Goal: Transaction & Acquisition: Purchase product/service

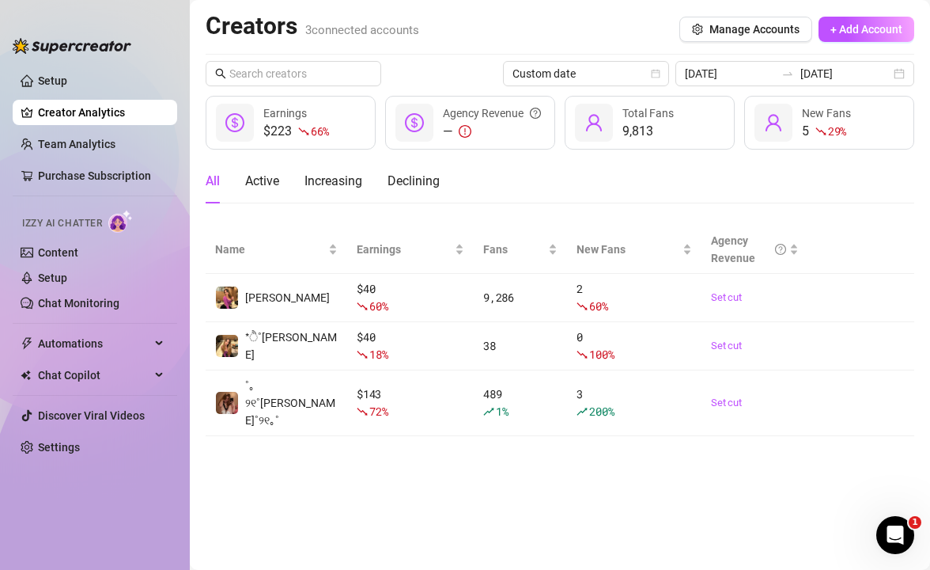
click at [80, 129] on ul "Setup Creator Analytics Team Analytics Purchase Subscription Izzy AI Chatter Co…" at bounding box center [95, 305] width 165 height 487
click at [80, 143] on link "Team Analytics" at bounding box center [77, 144] width 78 height 13
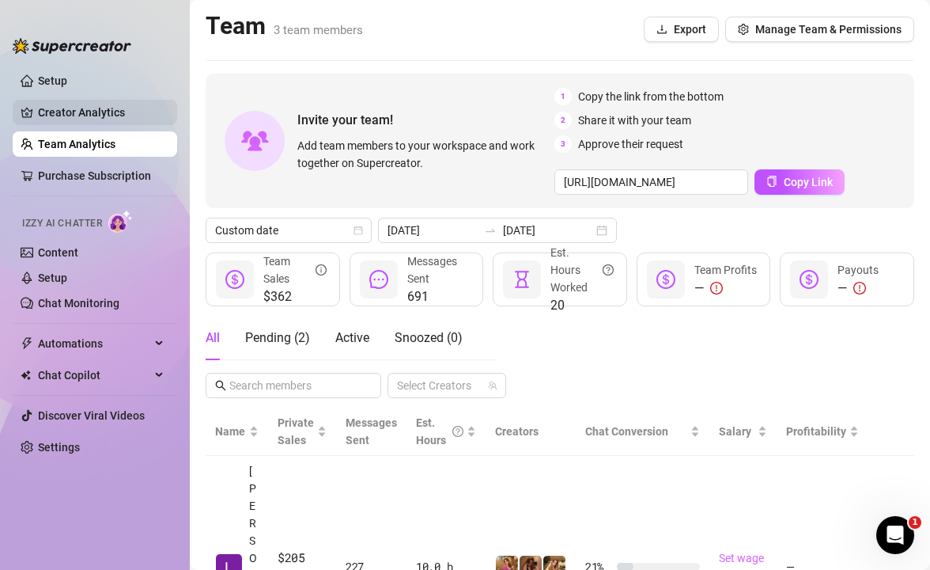
click at [80, 116] on link "Creator Analytics" at bounding box center [101, 112] width 127 height 25
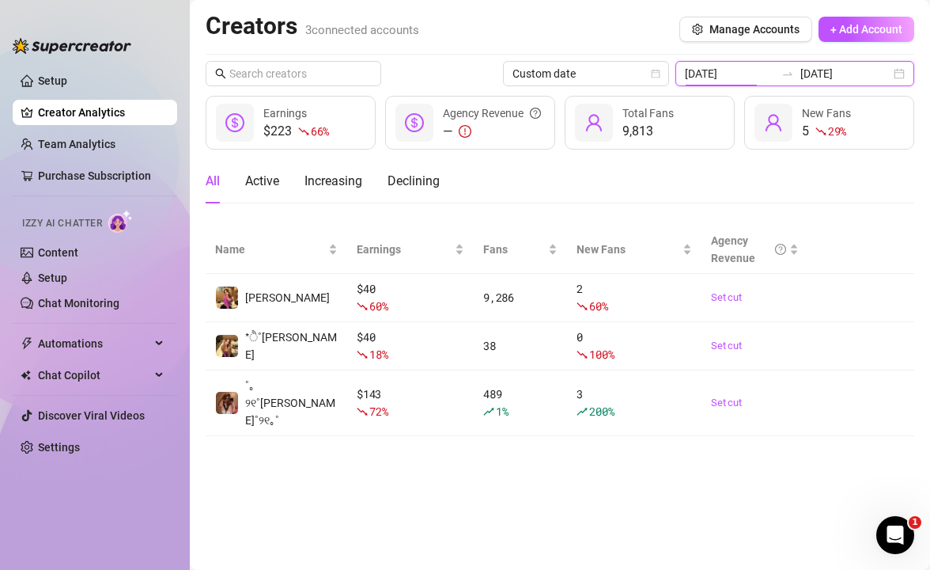
click at [769, 77] on input "[DATE]" at bounding box center [730, 73] width 90 height 17
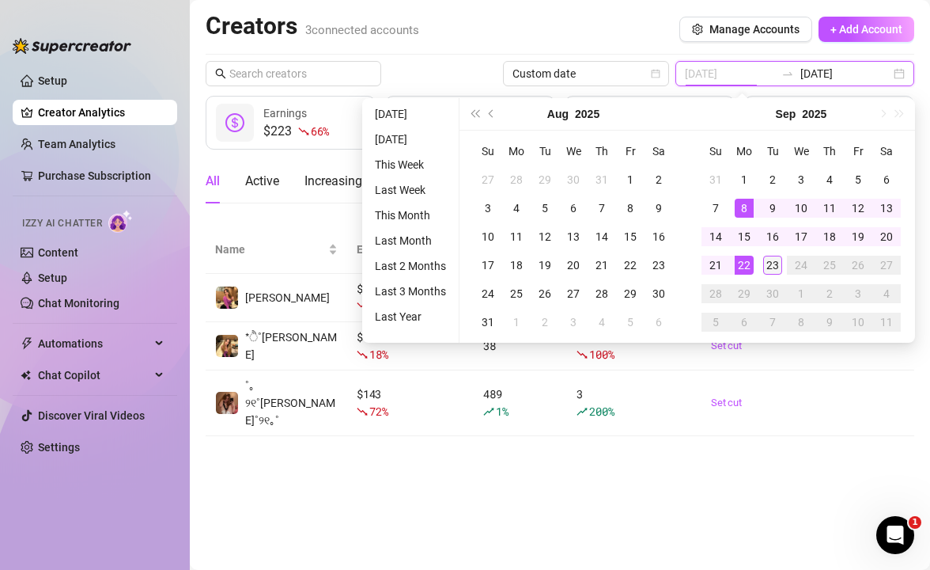
type input "[DATE]"
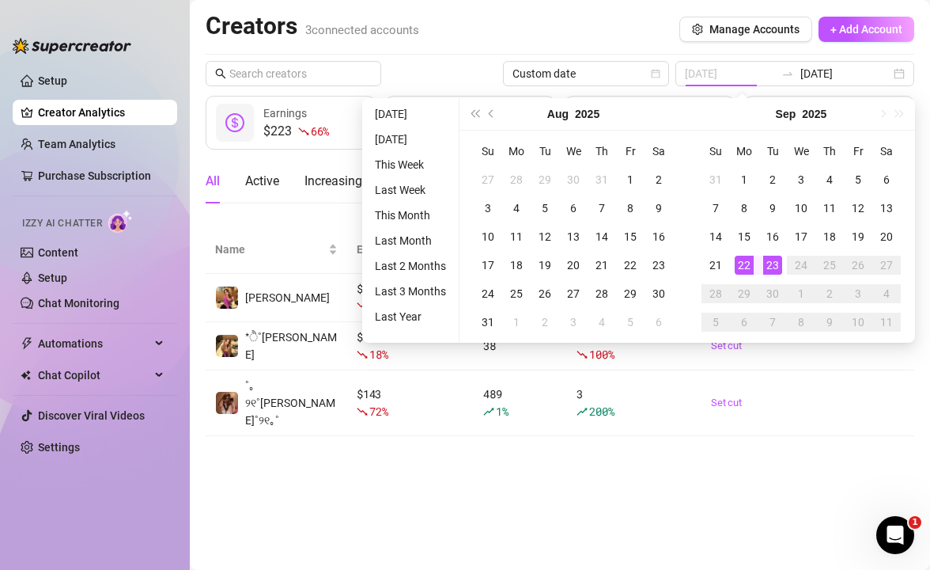
click at [782, 273] on td "23" at bounding box center [773, 265] width 28 height 28
click at [782, 272] on td "23" at bounding box center [773, 265] width 28 height 28
type input "[DATE]"
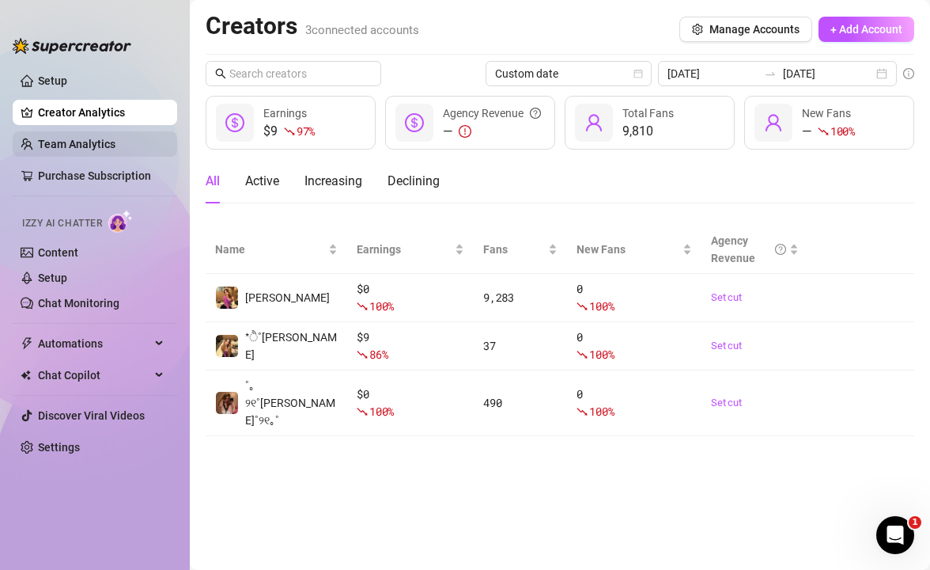
click at [111, 150] on link "Team Analytics" at bounding box center [77, 144] width 78 height 13
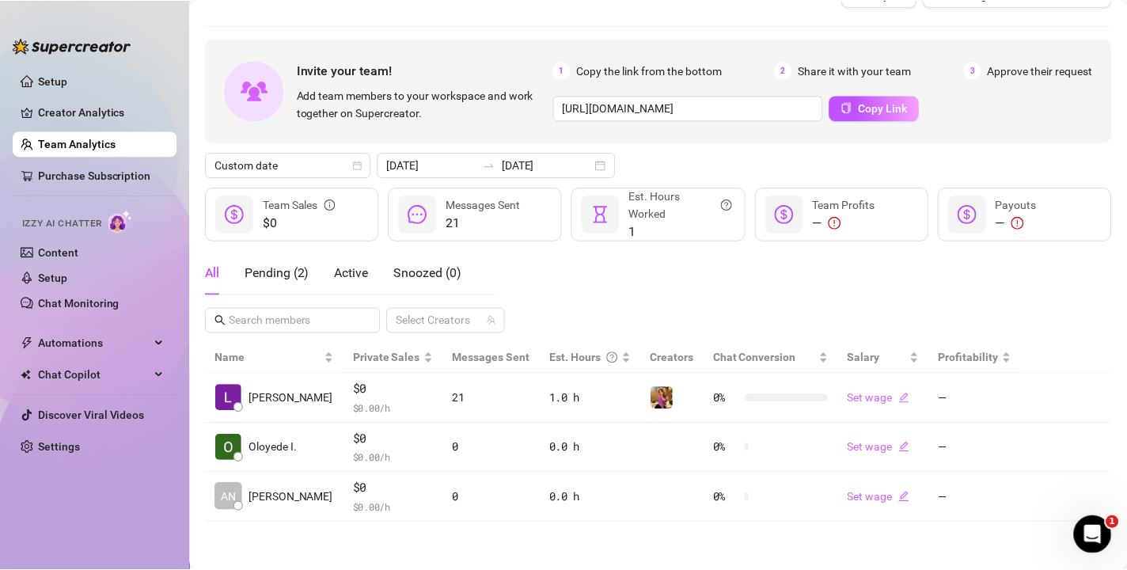
scroll to position [34, 0]
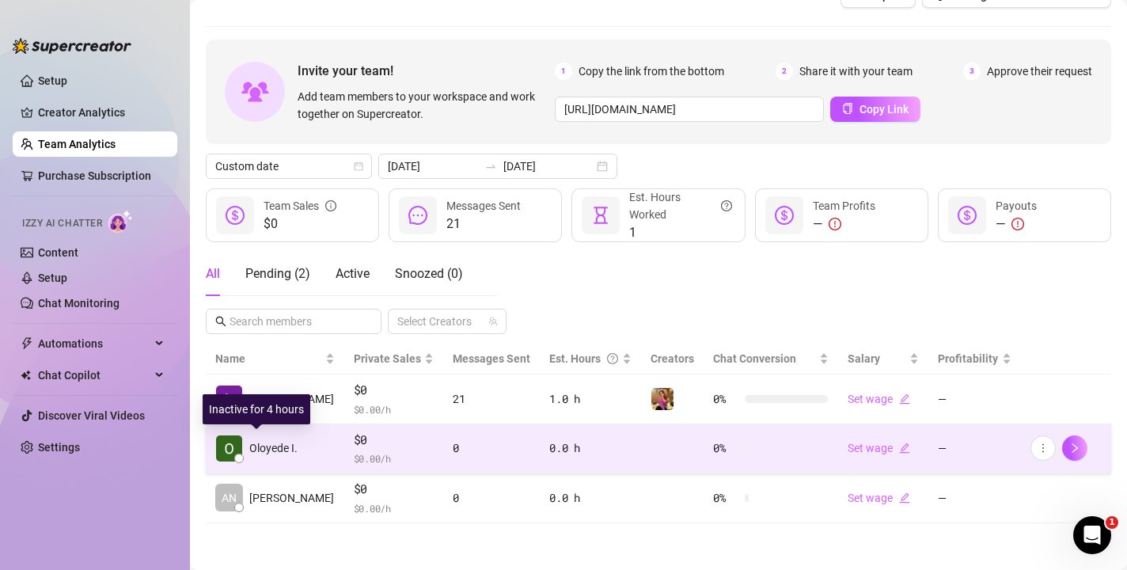
click at [291, 445] on span "Oloyede I." at bounding box center [273, 447] width 48 height 17
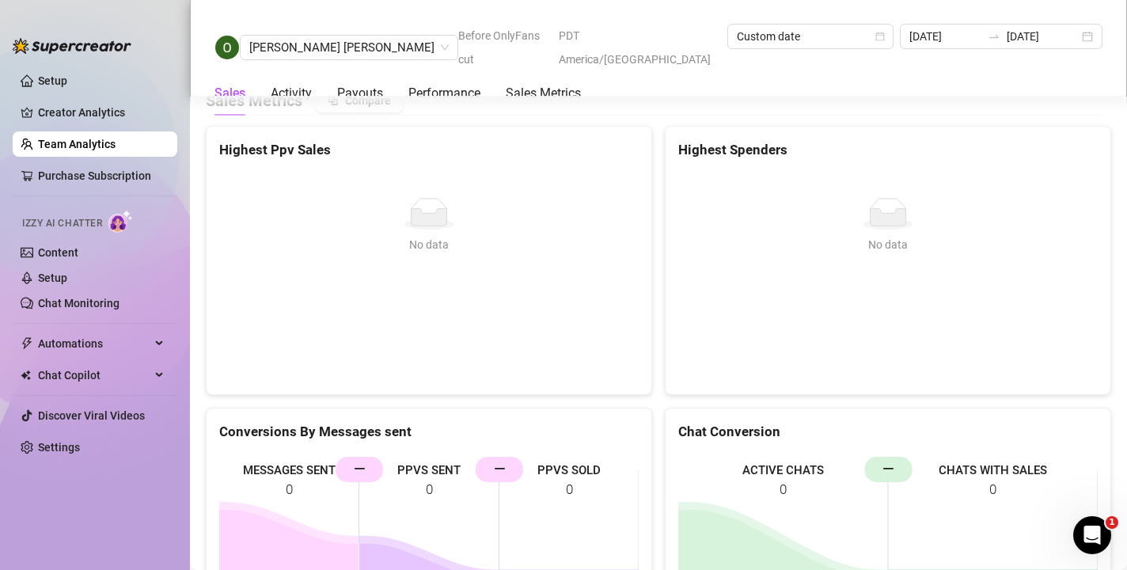
scroll to position [3199, 0]
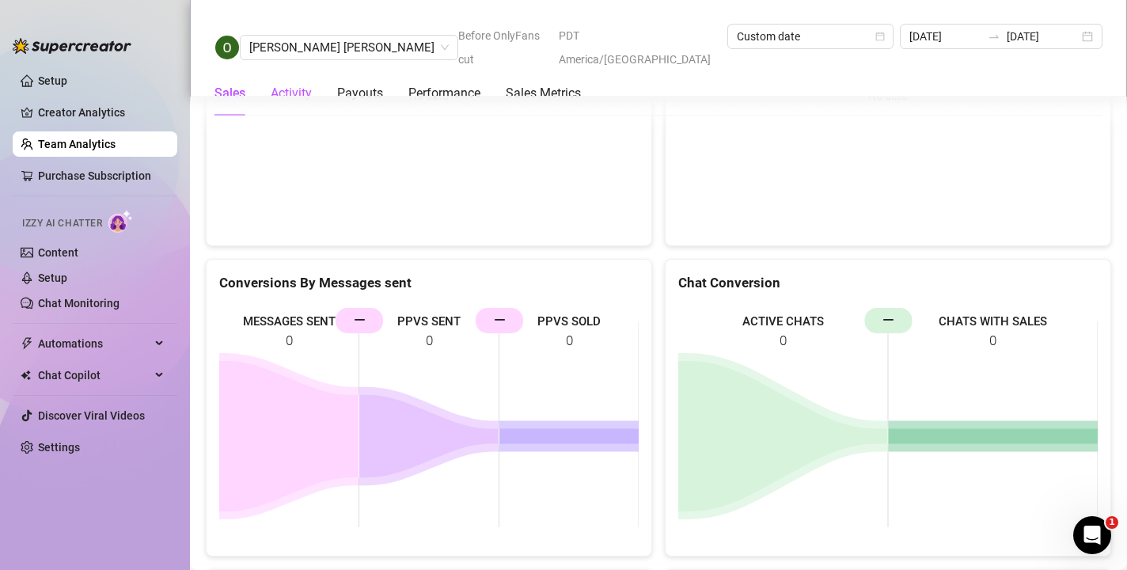
click at [301, 84] on div "Activity" at bounding box center [291, 93] width 41 height 19
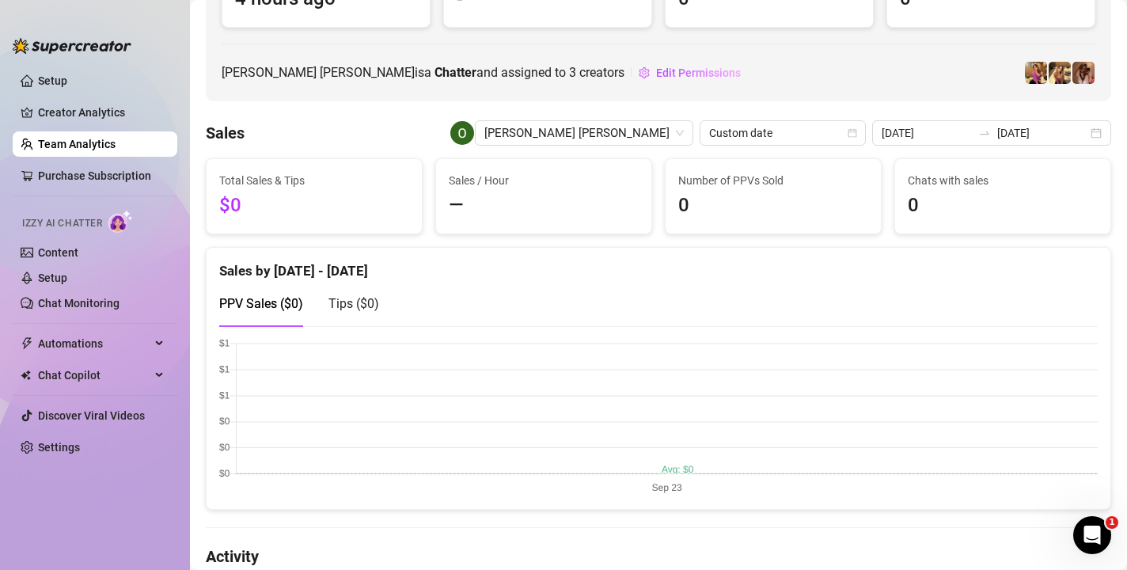
scroll to position [129, 0]
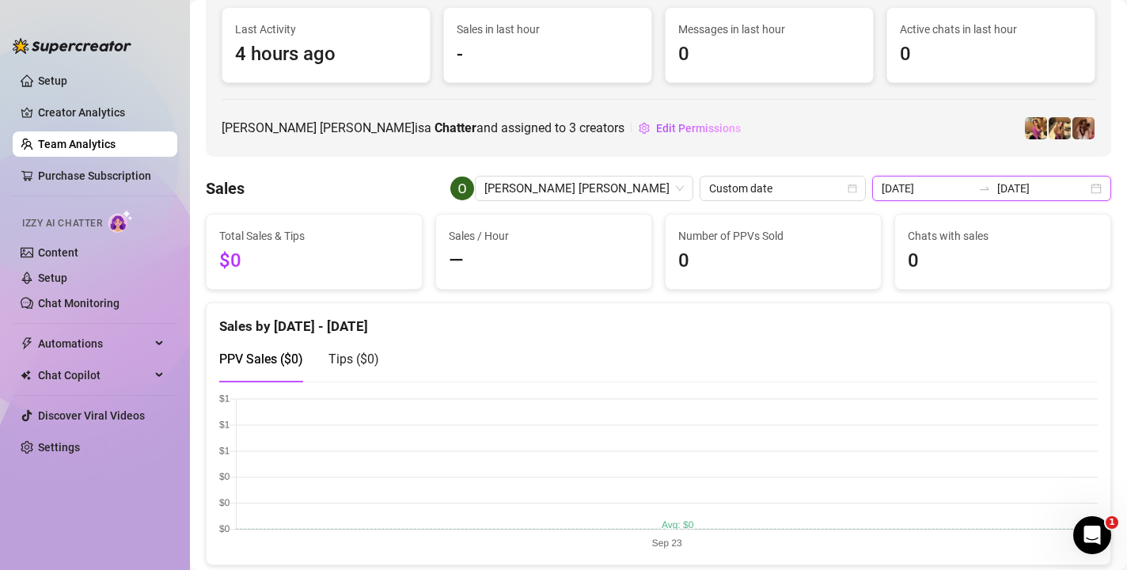
click at [930, 190] on input "[DATE]" at bounding box center [926, 188] width 90 height 17
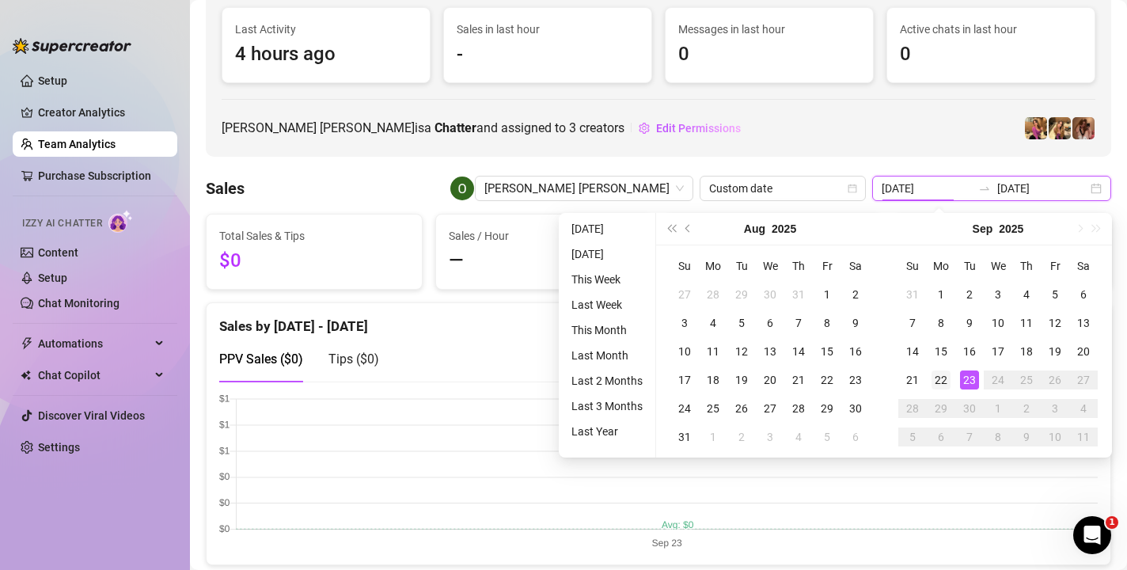
type input "[DATE]"
click at [930, 381] on div "22" at bounding box center [940, 379] width 19 height 19
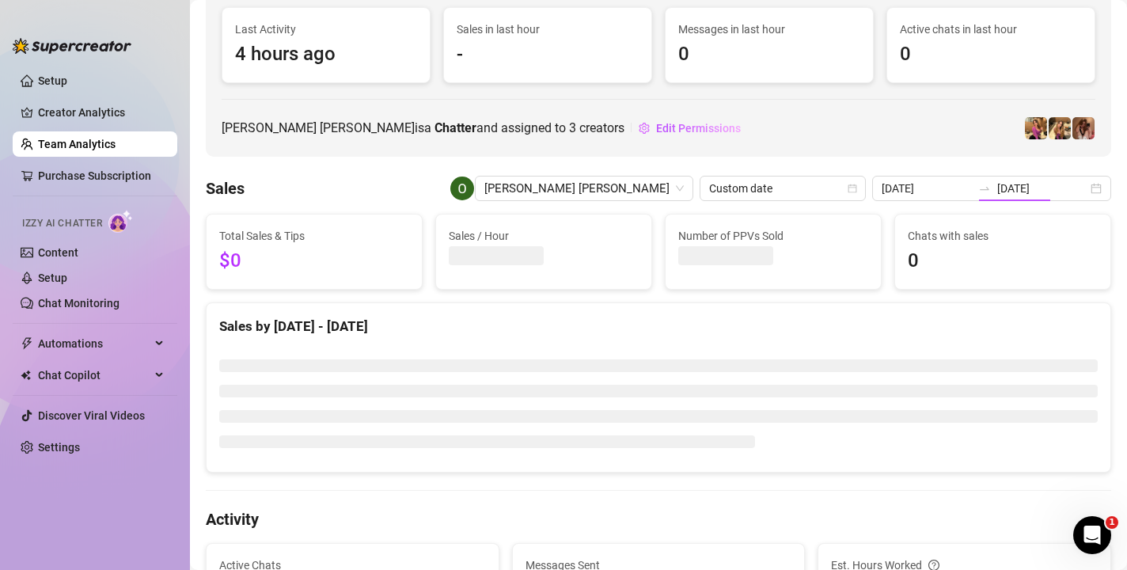
type input "[DATE]"
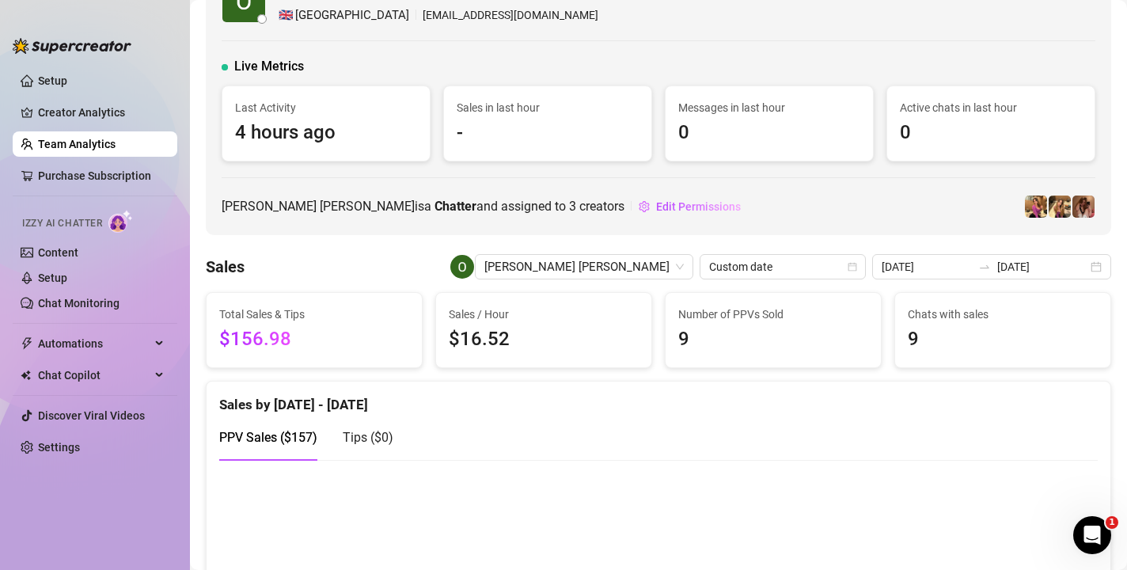
scroll to position [42, 0]
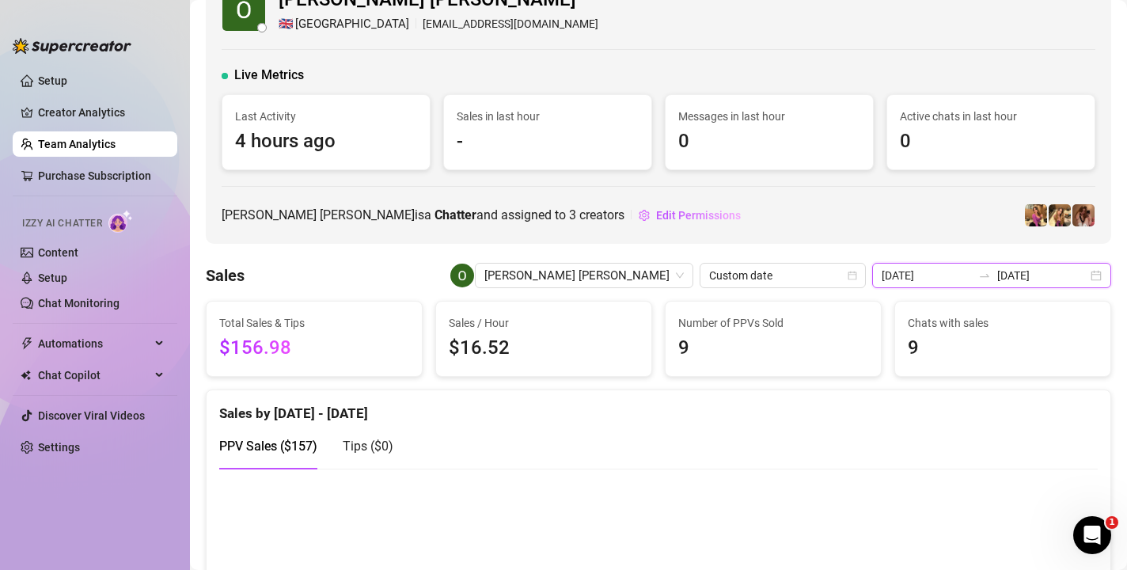
click at [930, 283] on input "[DATE]" at bounding box center [926, 275] width 90 height 17
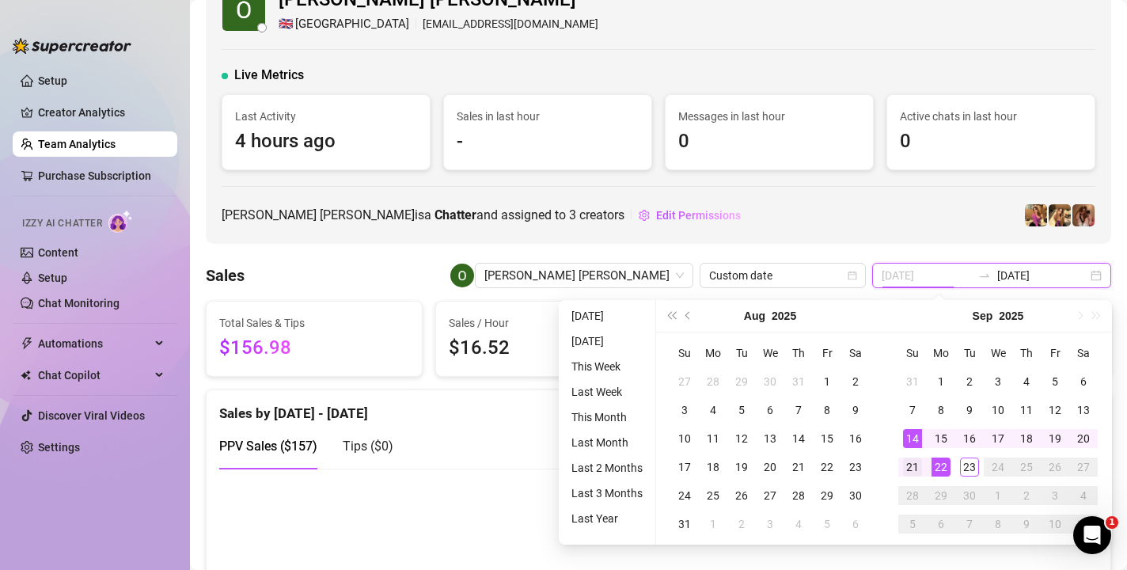
type input "[DATE]"
click at [911, 466] on div "21" at bounding box center [912, 466] width 19 height 19
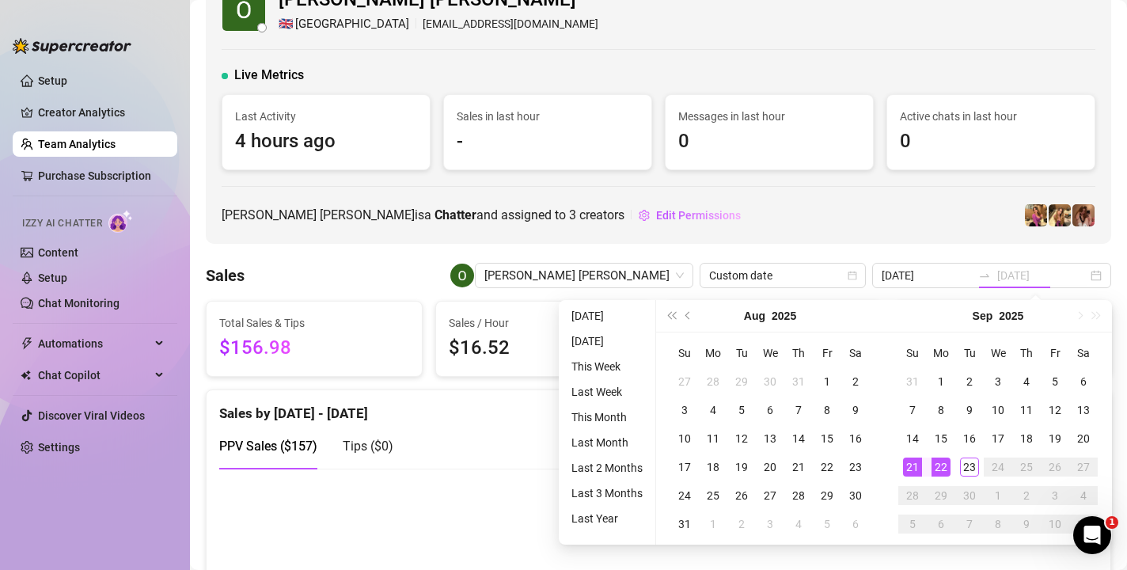
click at [911, 466] on div "21" at bounding box center [912, 466] width 19 height 19
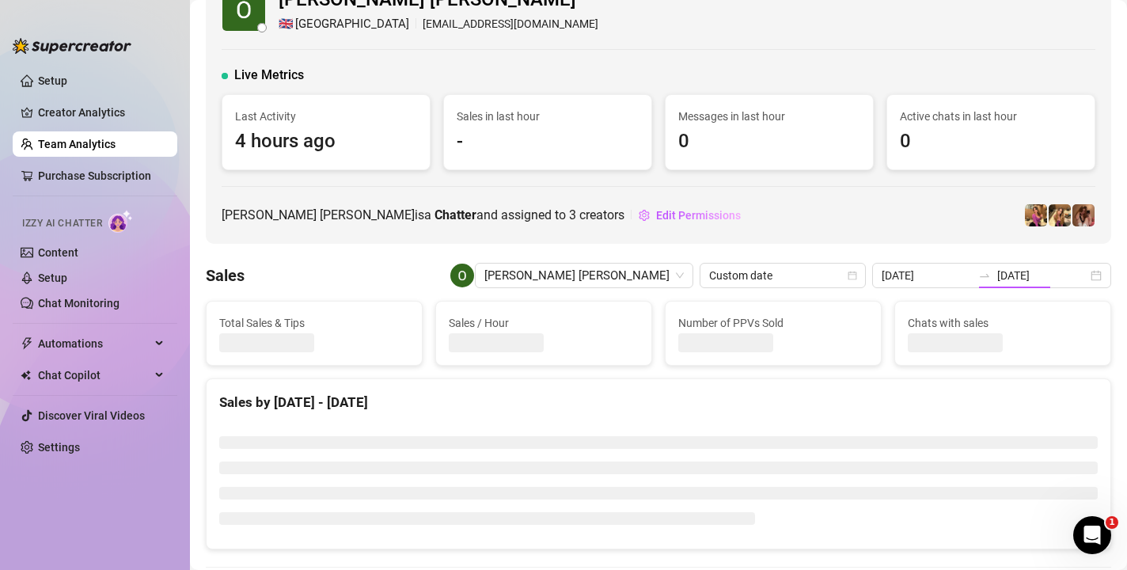
type input "[DATE]"
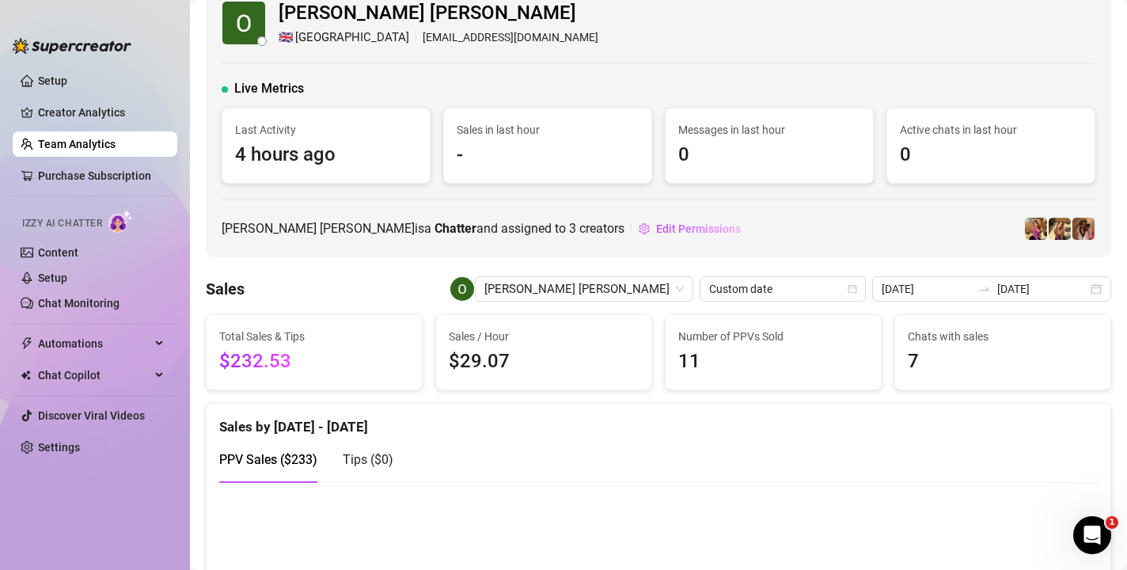
scroll to position [33, 0]
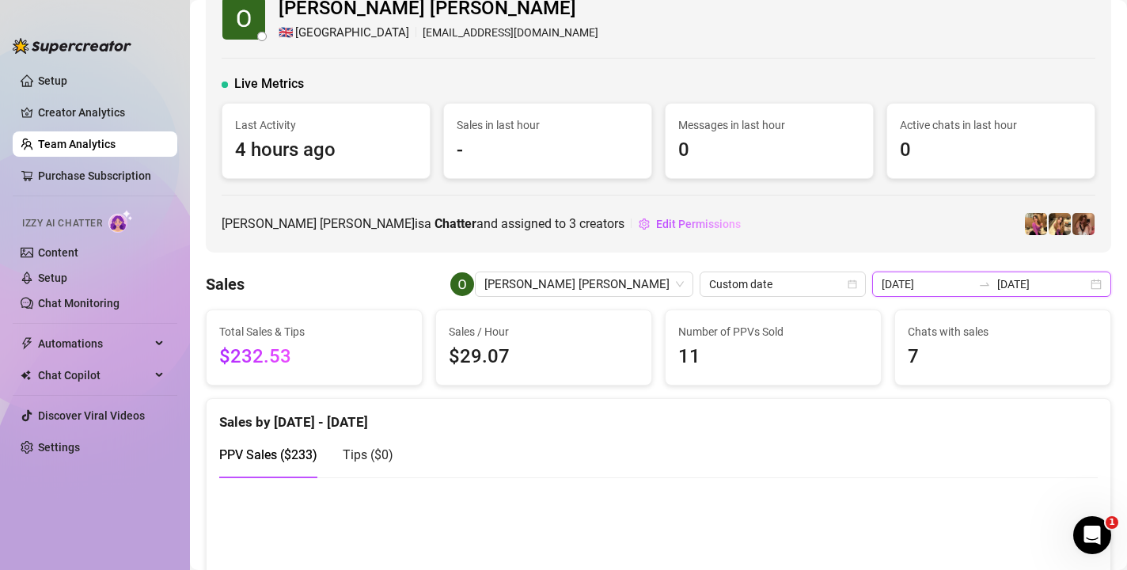
click at [930, 280] on input "[DATE]" at bounding box center [926, 283] width 90 height 17
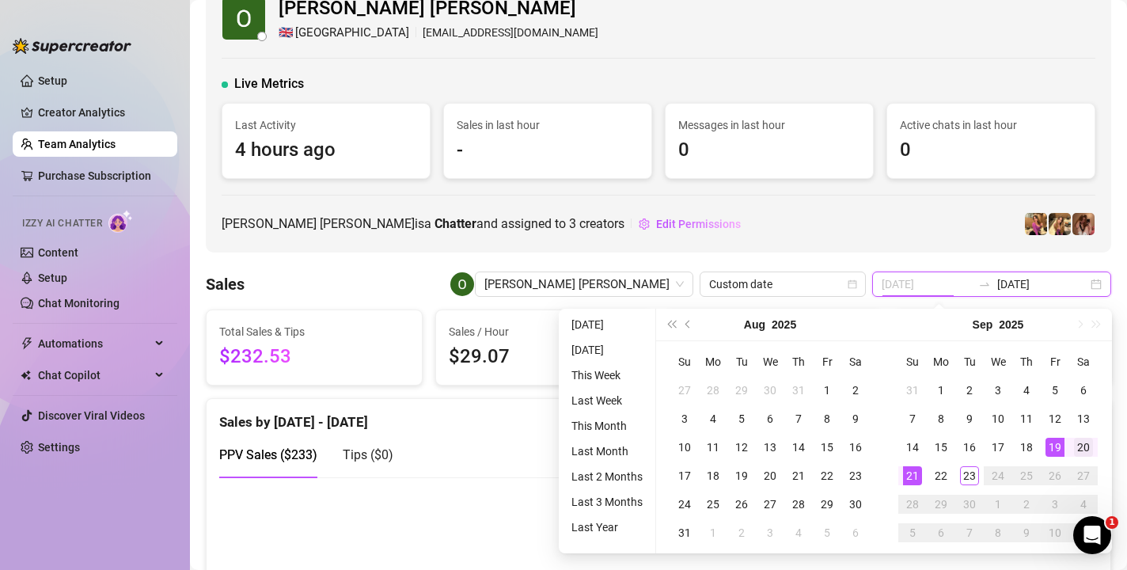
type input "[DATE]"
click at [930, 452] on div "20" at bounding box center [1083, 447] width 19 height 19
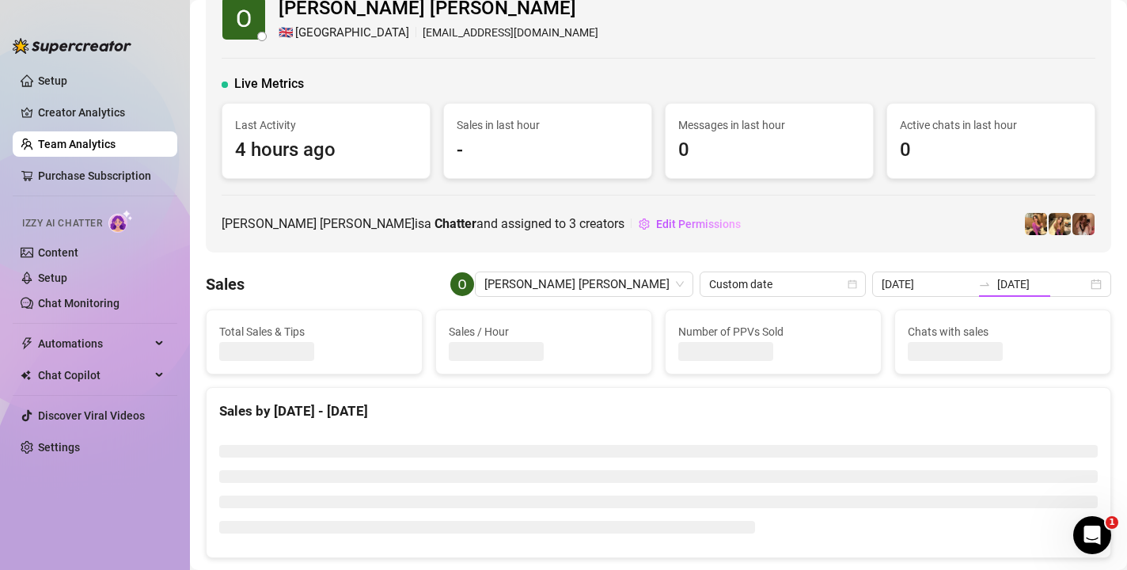
type input "[DATE]"
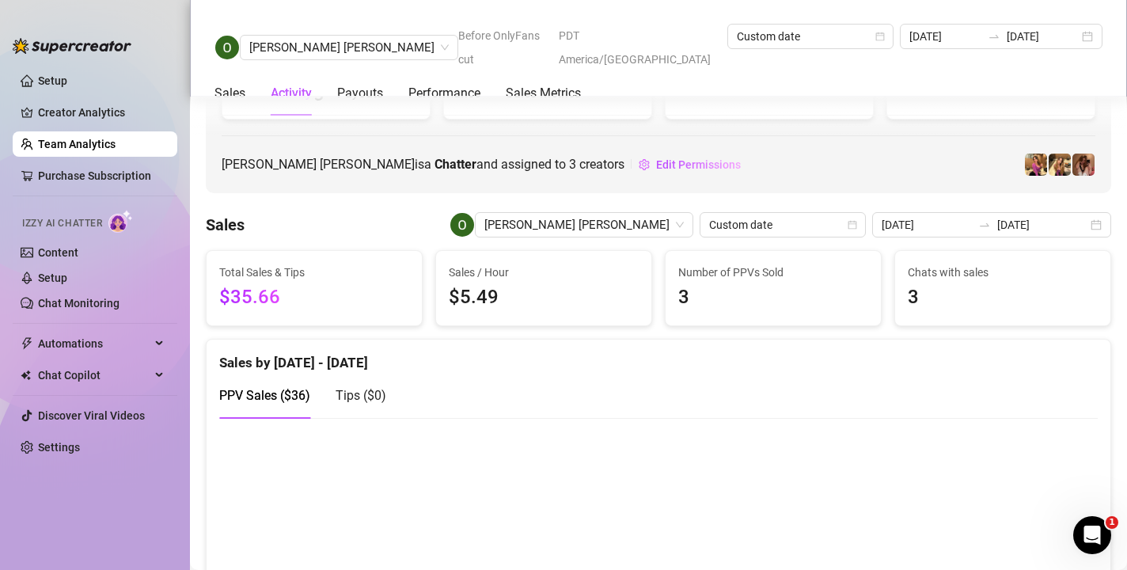
scroll to position [0, 0]
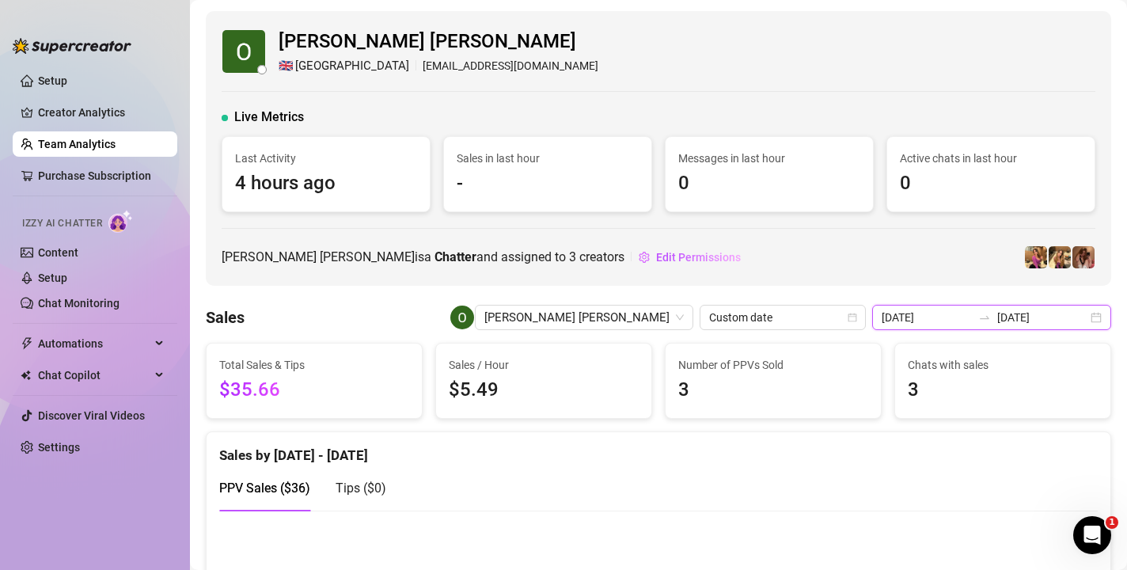
click at [930, 320] on input "[DATE]" at bounding box center [926, 317] width 90 height 17
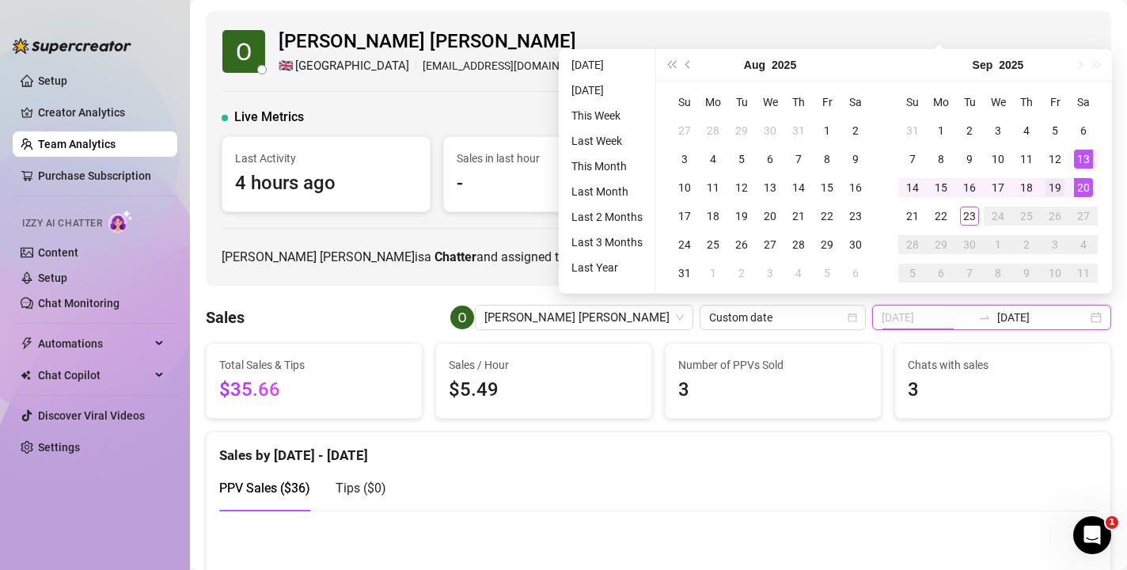
type input "[DATE]"
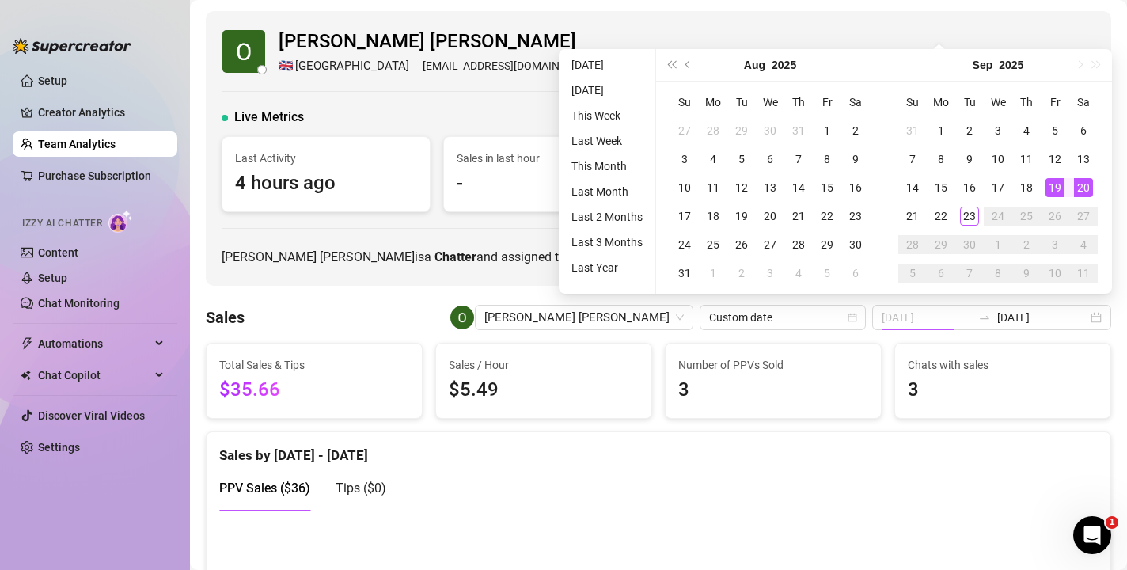
click at [930, 180] on div "19" at bounding box center [1054, 187] width 19 height 19
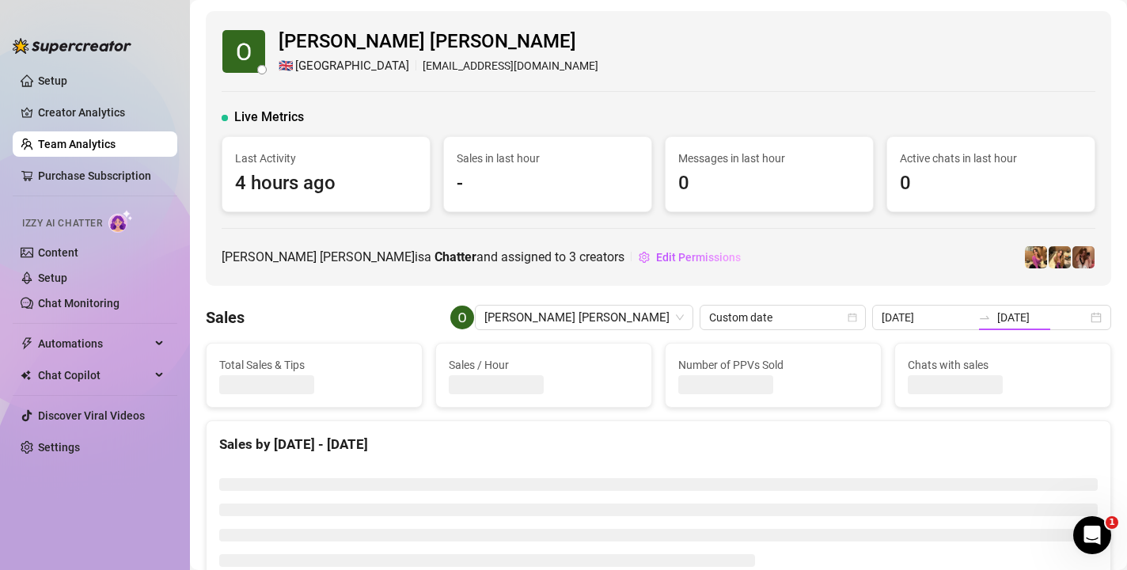
type input "[DATE]"
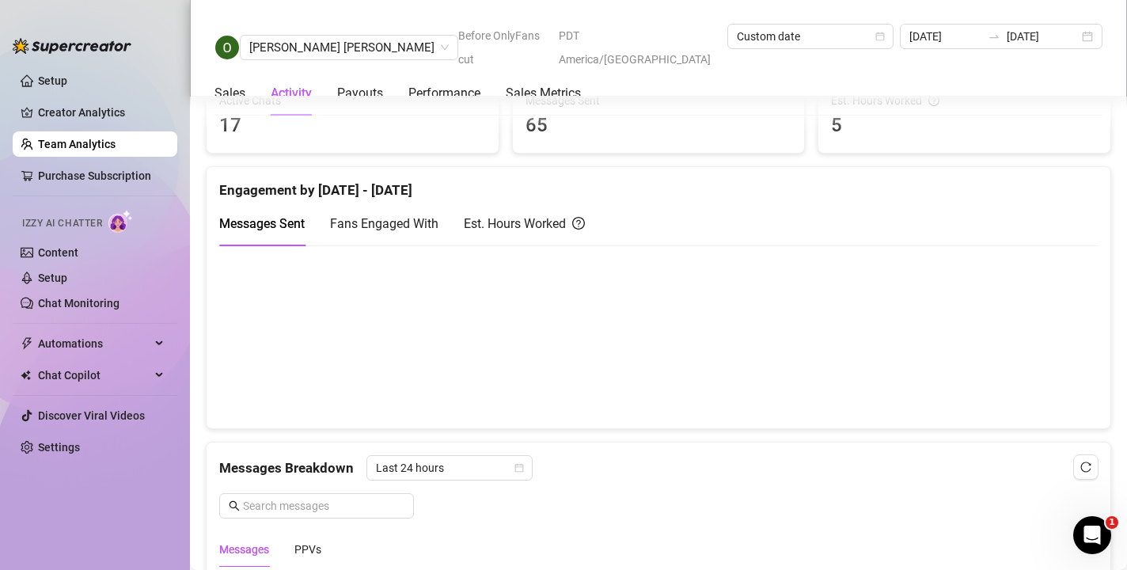
scroll to position [684, 0]
click at [517, 222] on div "Est. Hours Worked" at bounding box center [524, 225] width 121 height 20
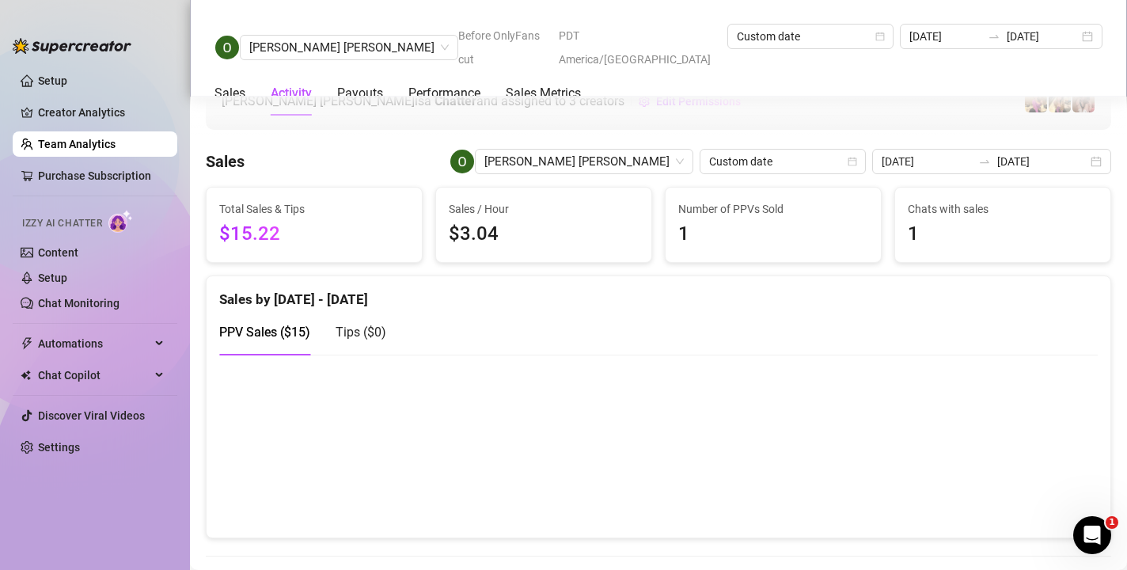
scroll to position [89, 0]
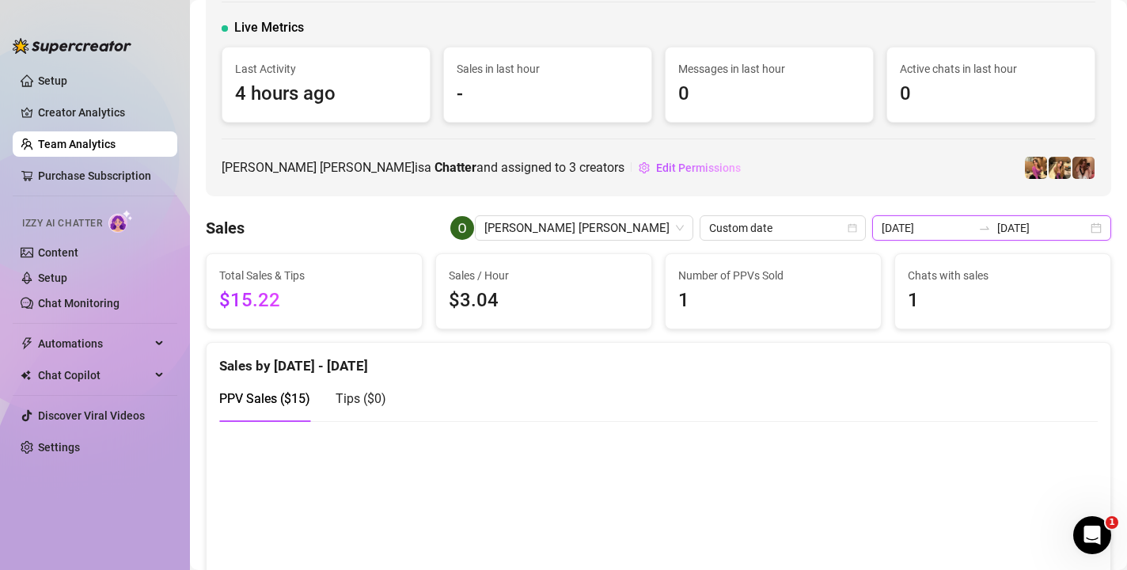
click at [930, 233] on input "[DATE]" at bounding box center [926, 227] width 90 height 17
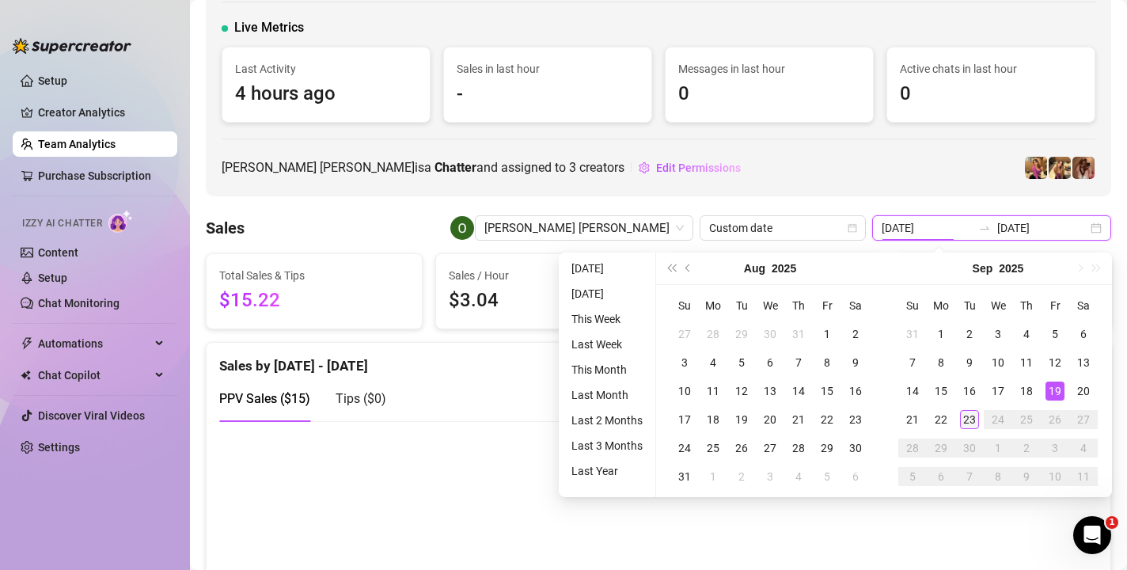
type input "[DATE]"
click at [930, 422] on div "23" at bounding box center [969, 419] width 19 height 19
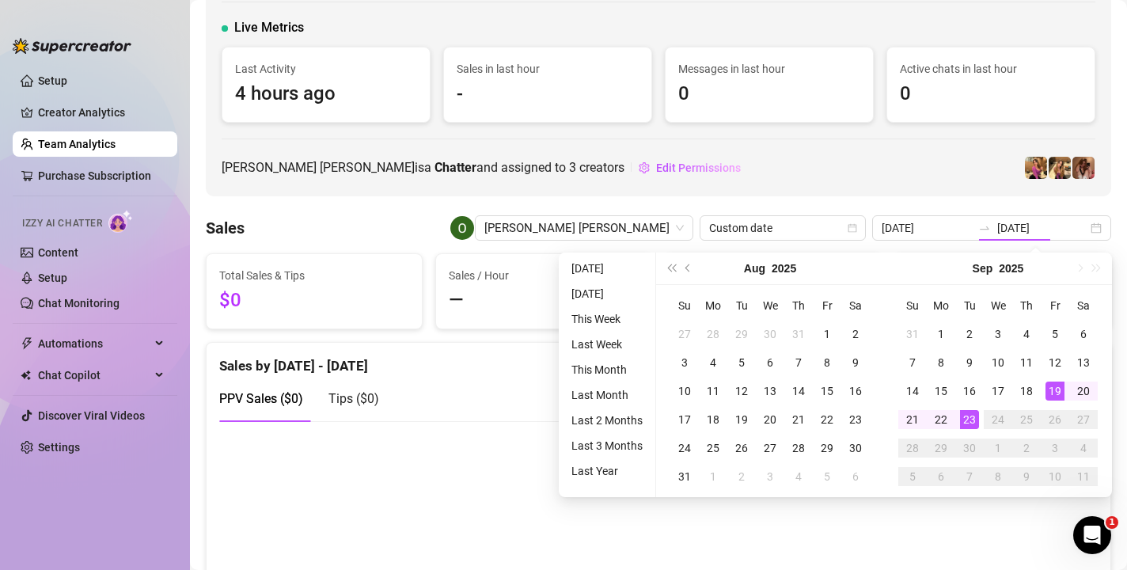
type input "[DATE]"
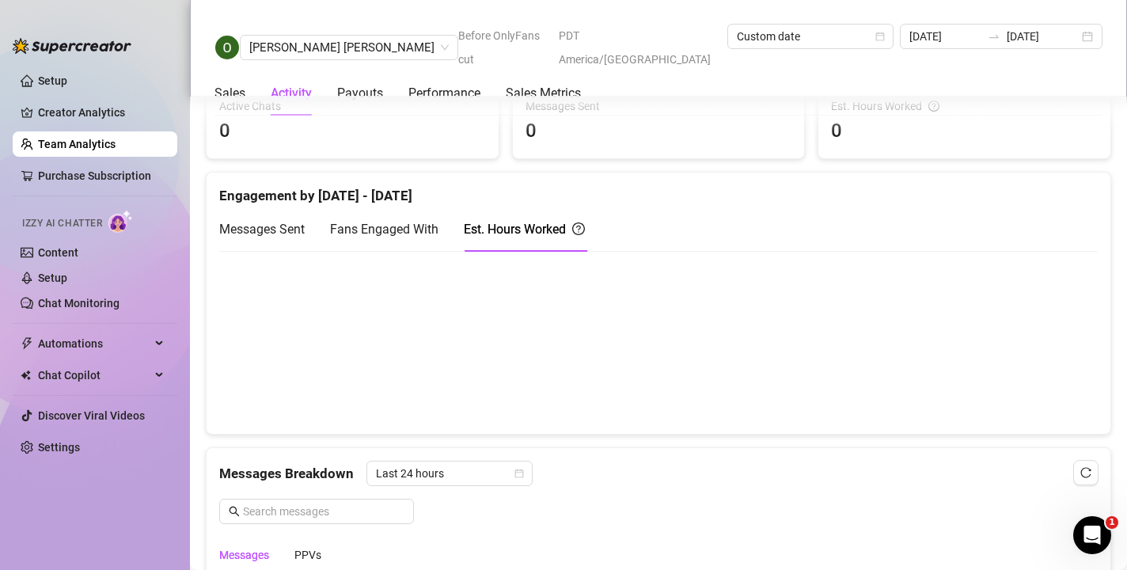
scroll to position [632, 0]
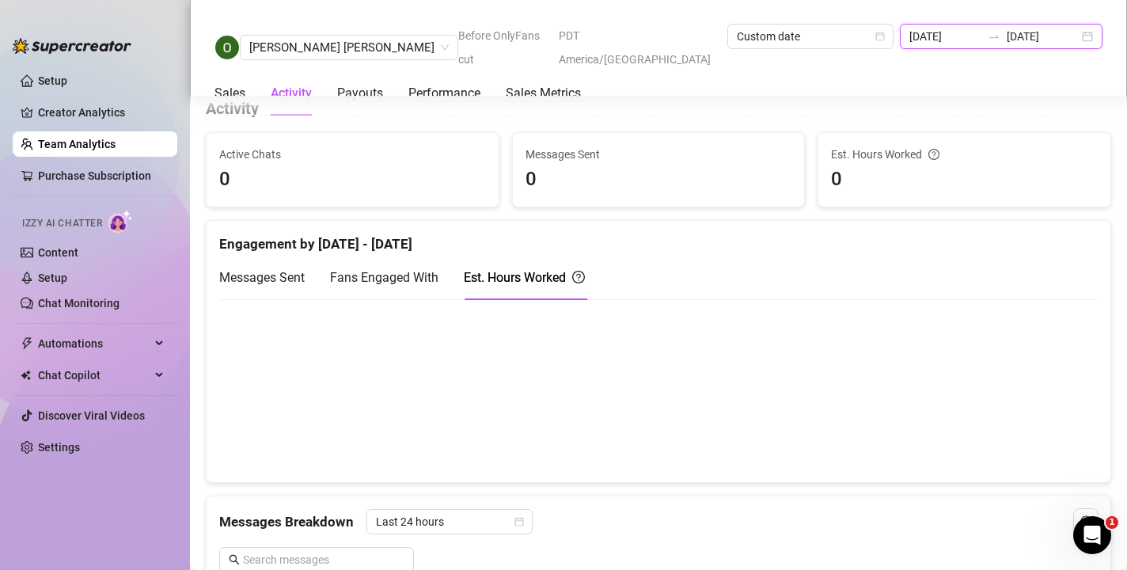
click at [915, 35] on input "[DATE]" at bounding box center [945, 36] width 72 height 17
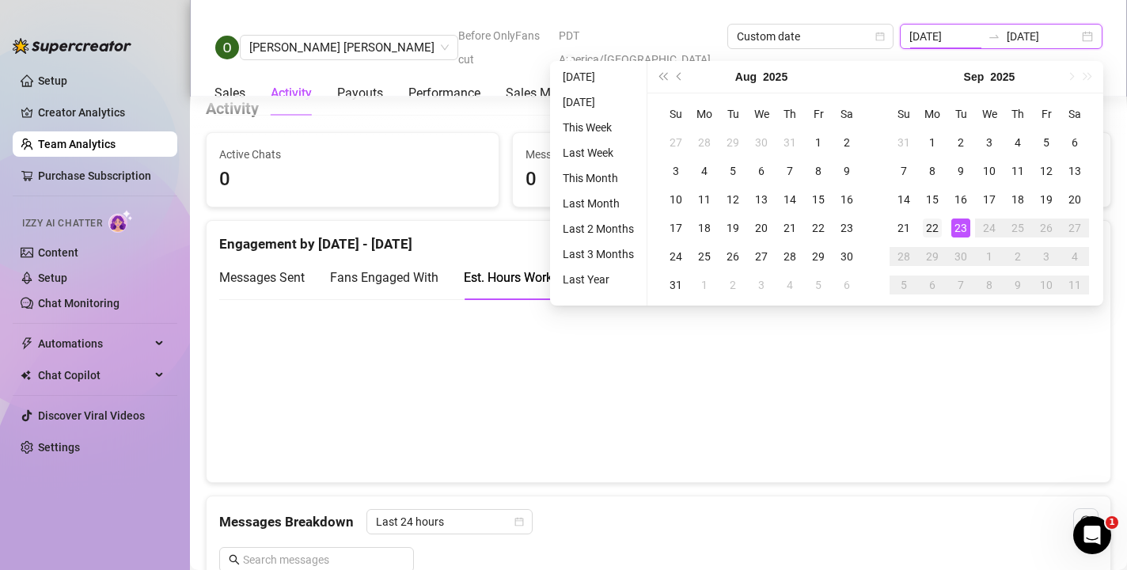
type input "[DATE]"
click at [930, 232] on div "22" at bounding box center [932, 227] width 19 height 19
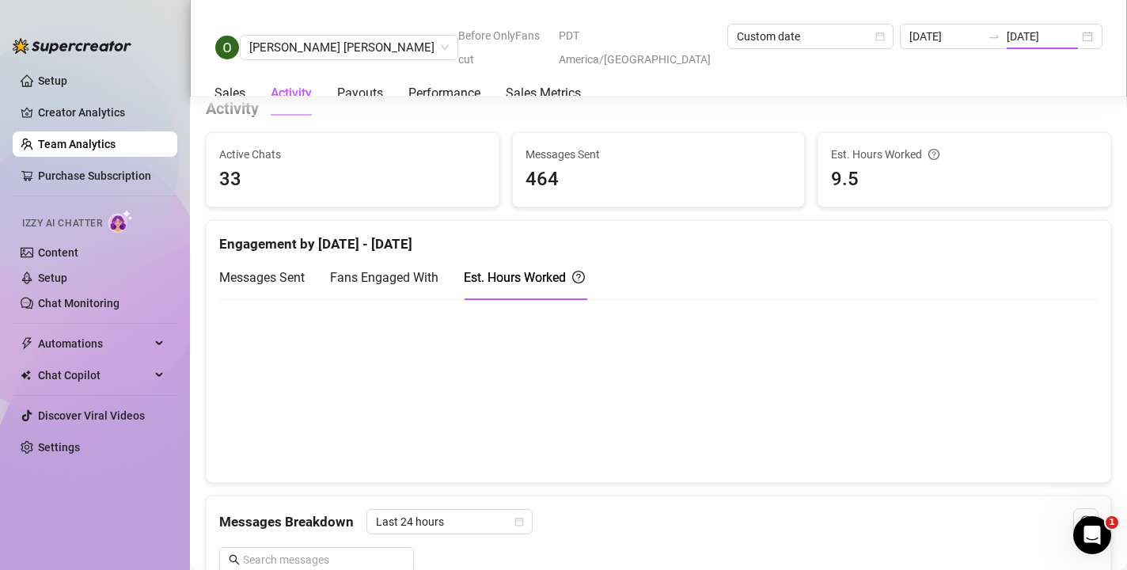
type input "[DATE]"
drag, startPoint x: 655, startPoint y: 396, endPoint x: 663, endPoint y: 392, distance: 8.5
click at [663, 392] on canvas at bounding box center [658, 390] width 878 height 158
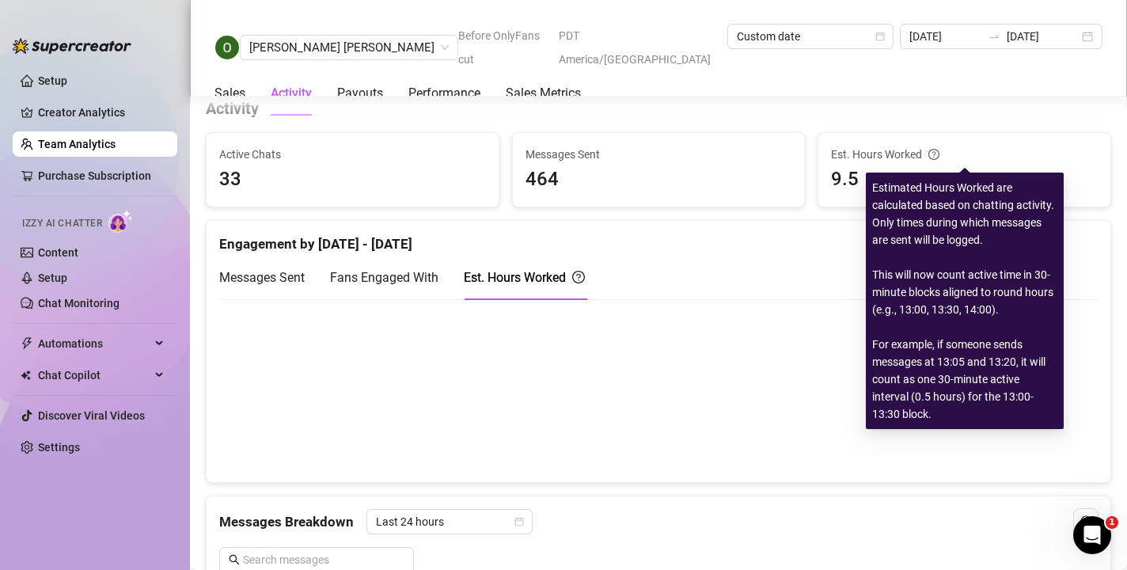
click at [930, 153] on icon "question-circle" at bounding box center [933, 154] width 11 height 11
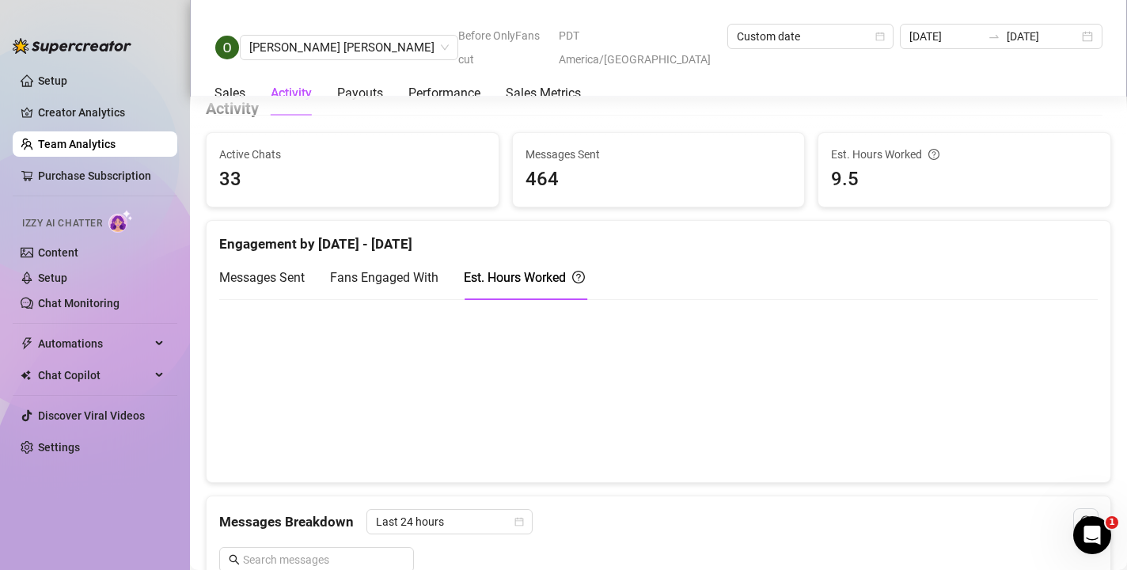
click at [847, 176] on span "9.5" at bounding box center [964, 180] width 267 height 30
click at [112, 116] on link "Creator Analytics" at bounding box center [101, 112] width 127 height 25
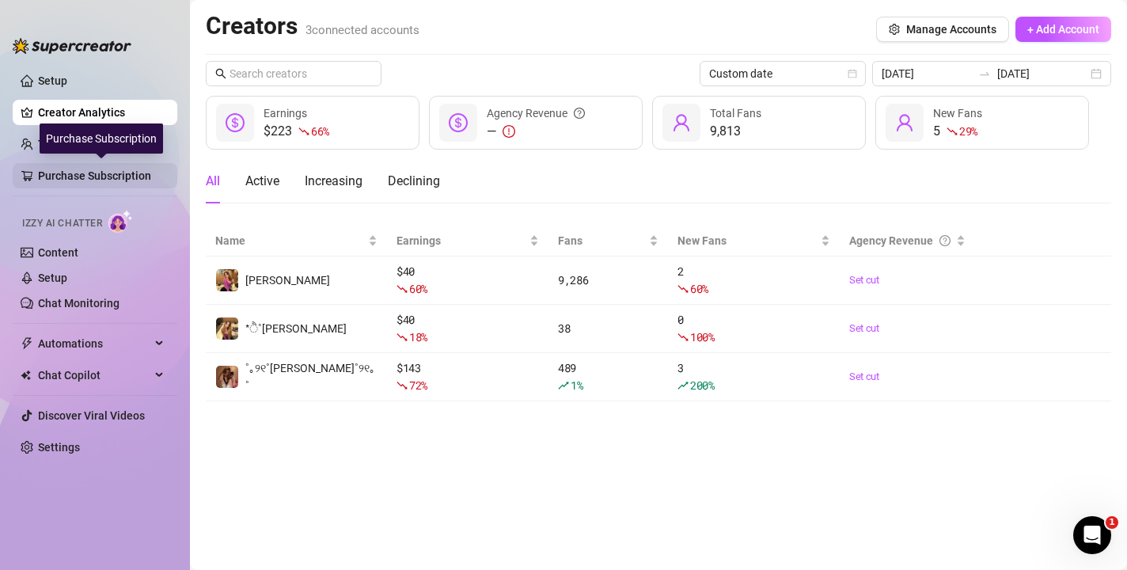
click at [126, 174] on link "Purchase Subscription" at bounding box center [101, 175] width 127 height 25
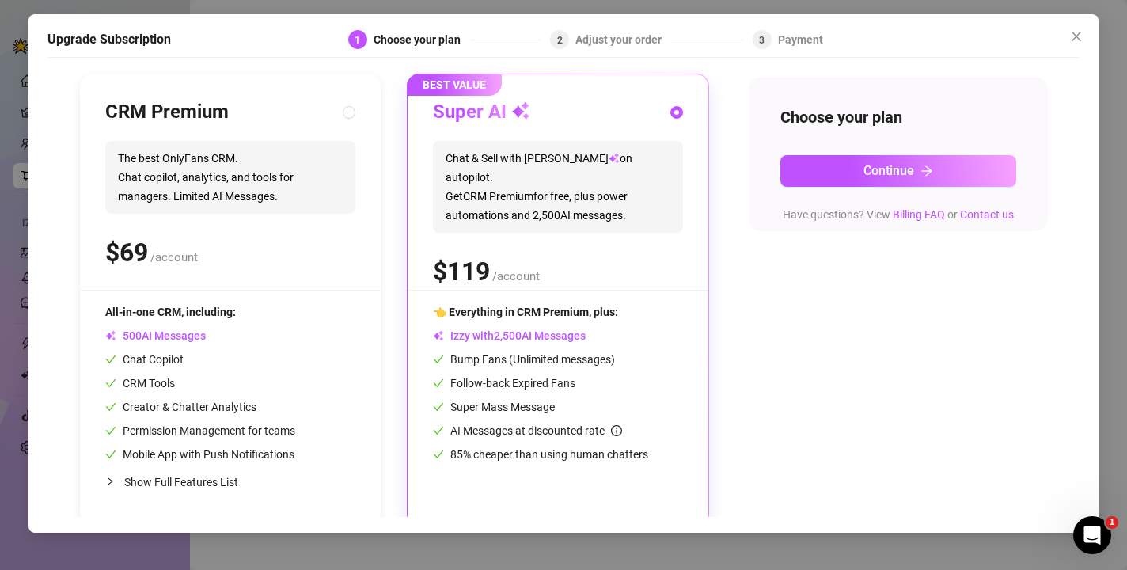
scroll to position [167, 0]
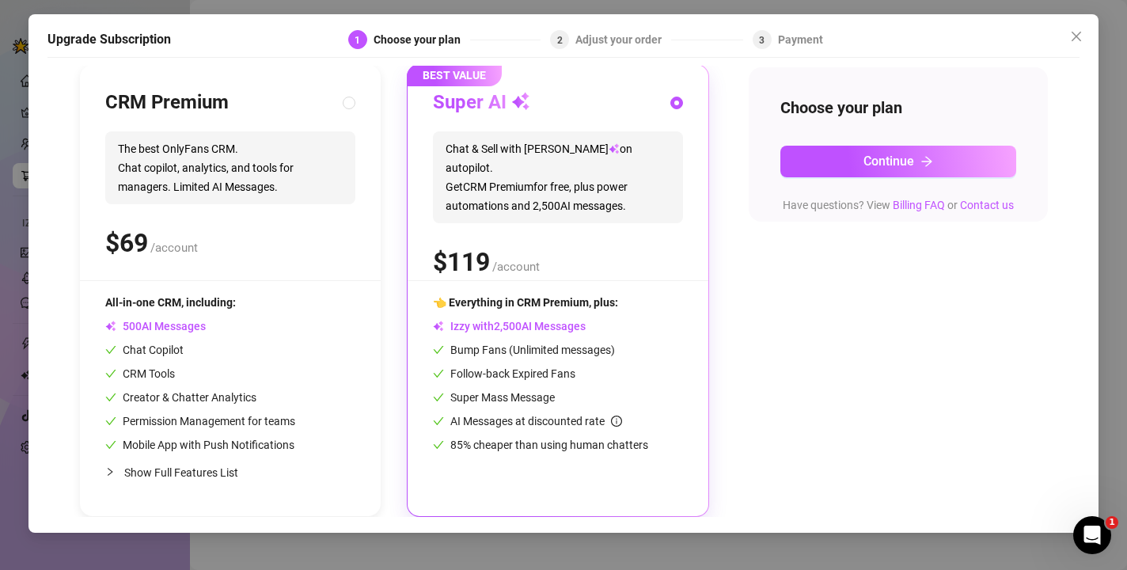
click at [227, 470] on span "Show Full Features List" at bounding box center [181, 472] width 114 height 13
radio input "true"
radio input "false"
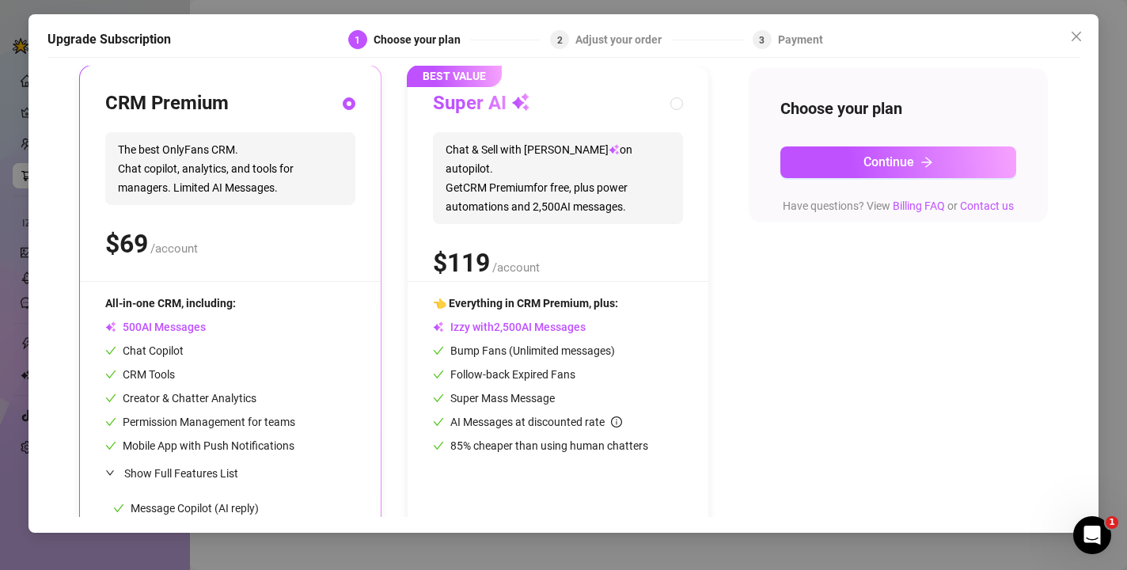
scroll to position [18, 0]
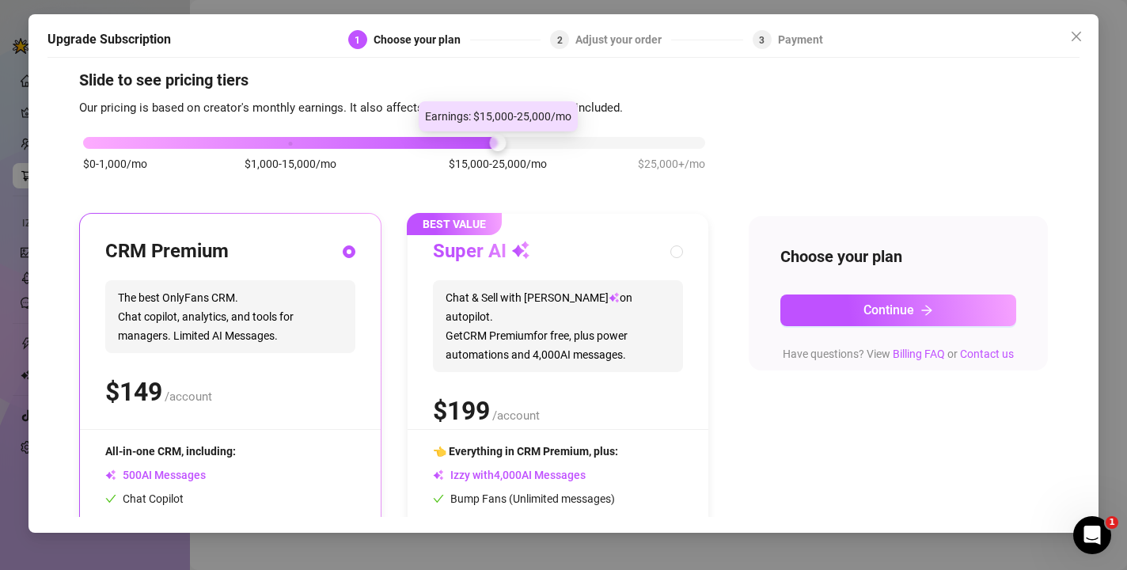
drag, startPoint x: 293, startPoint y: 148, endPoint x: 441, endPoint y: 146, distance: 148.8
click at [441, 143] on div "$0-1,000/mo $1,000-15,000/mo $15,000-25,000/mo $25,000+/mo" at bounding box center [394, 138] width 622 height 9
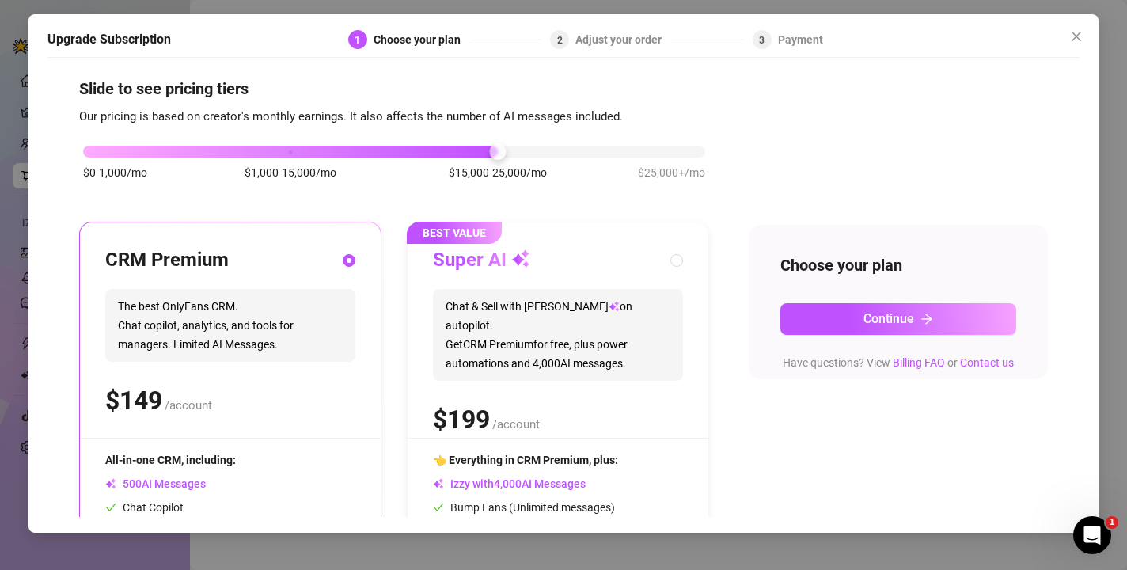
scroll to position [11, 0]
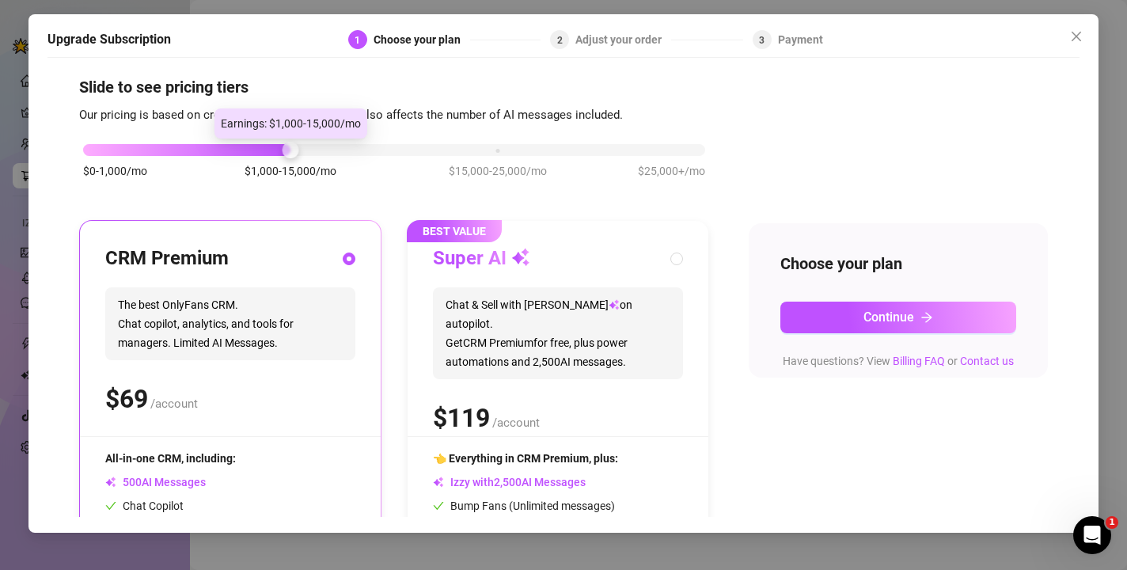
drag, startPoint x: 488, startPoint y: 146, endPoint x: 379, endPoint y: 152, distance: 109.4
click at [379, 150] on div "$0-1,000/mo $1,000-15,000/mo $15,000-25,000/mo $25,000+/mo" at bounding box center [394, 145] width 622 height 9
click at [121, 150] on div "$0-1,000/mo $1,000-15,000/mo $15,000-25,000/mo $25,000+/mo" at bounding box center [394, 145] width 622 height 9
drag, startPoint x: 117, startPoint y: 155, endPoint x: 256, endPoint y: 148, distance: 139.4
click at [256, 148] on div "$0-1,000/mo $1,000-15,000/mo $15,000-25,000/mo $25,000+/mo" at bounding box center [394, 145] width 622 height 9
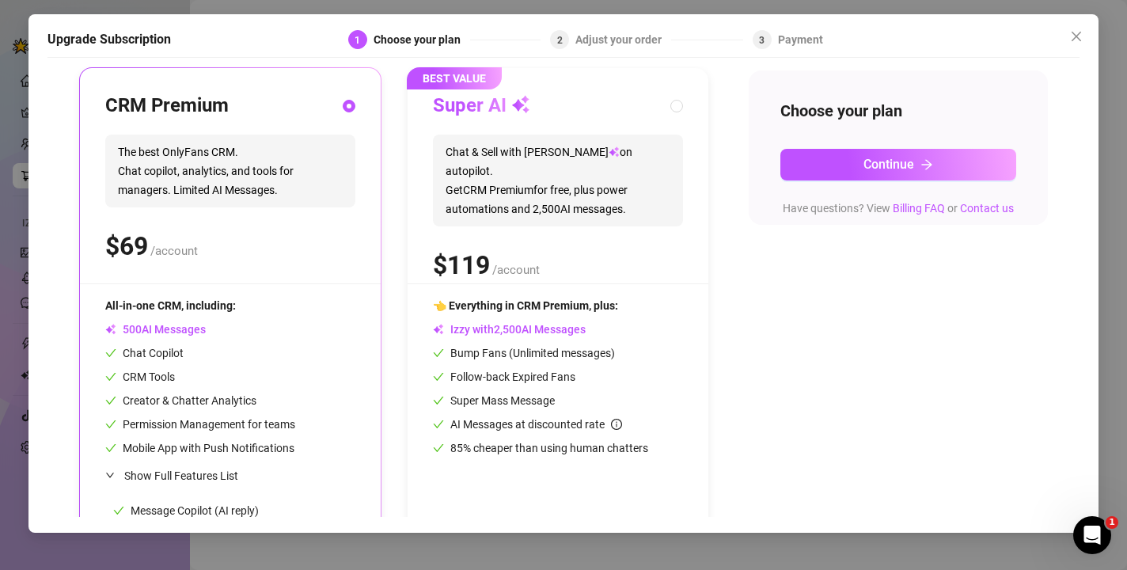
scroll to position [137, 0]
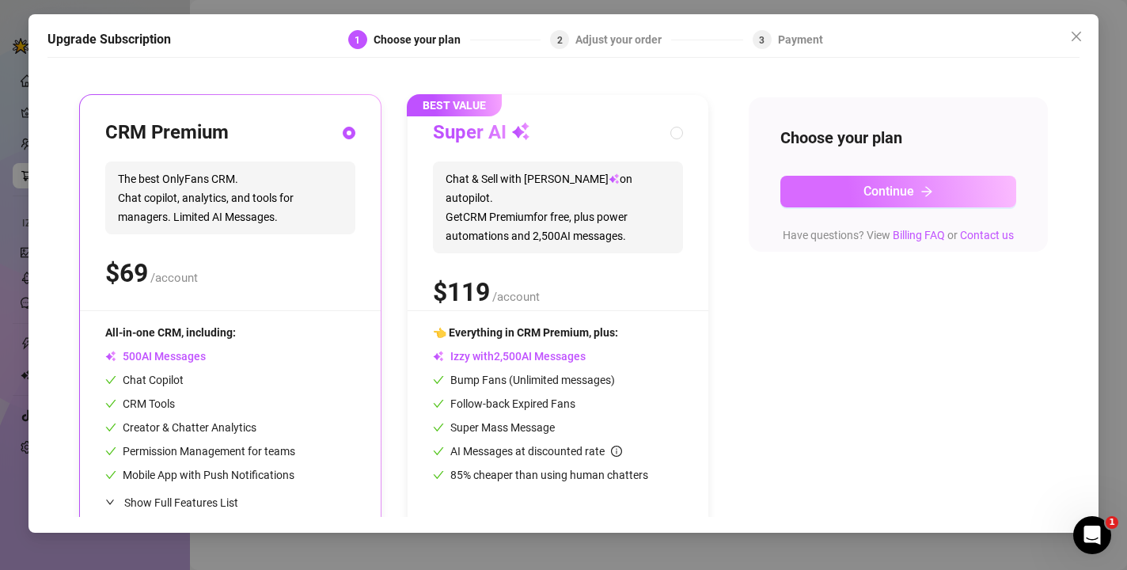
click at [839, 201] on button "Continue" at bounding box center [898, 192] width 237 height 32
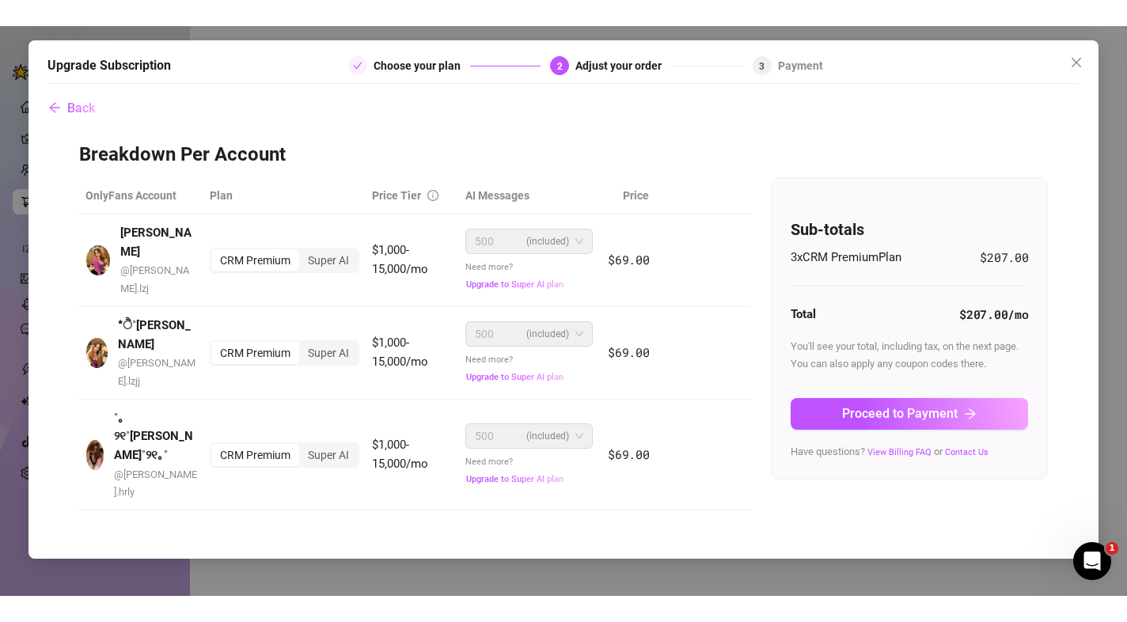
scroll to position [0, 0]
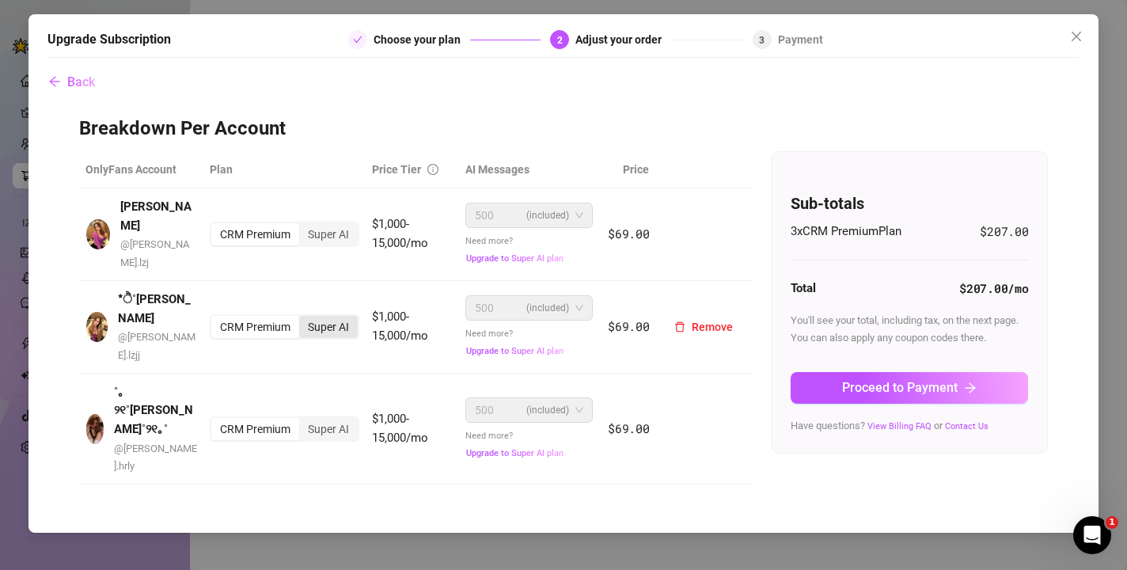
click at [333, 316] on div "Super AI" at bounding box center [328, 327] width 59 height 22
click at [303, 318] on input "Super AI" at bounding box center [303, 318] width 0 height 0
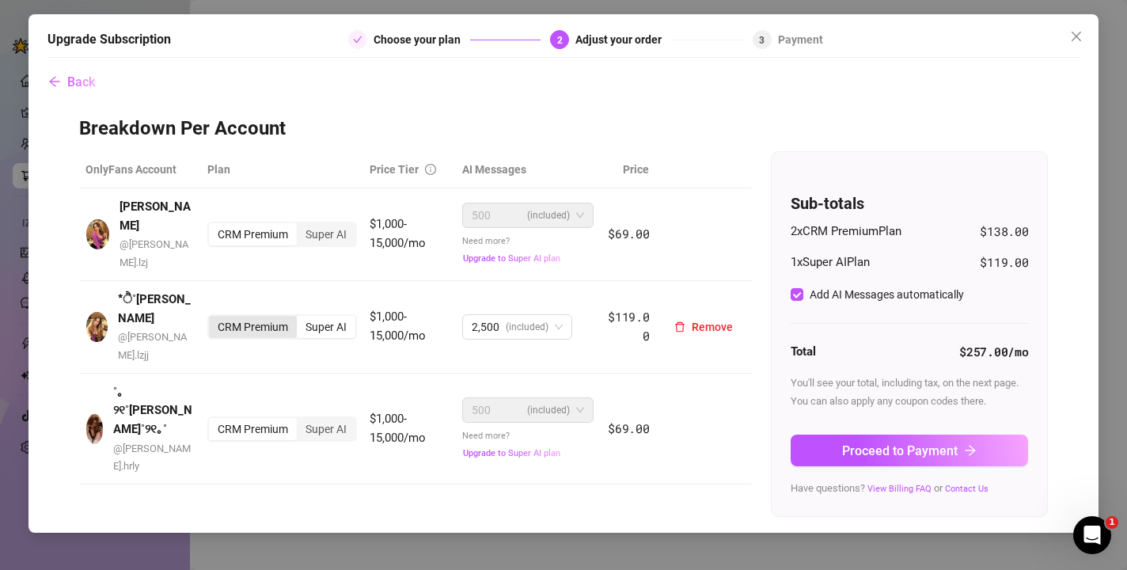
click at [249, 316] on div "CRM Premium" at bounding box center [253, 327] width 88 height 22
click at [213, 318] on input "CRM Premium" at bounding box center [213, 318] width 0 height 0
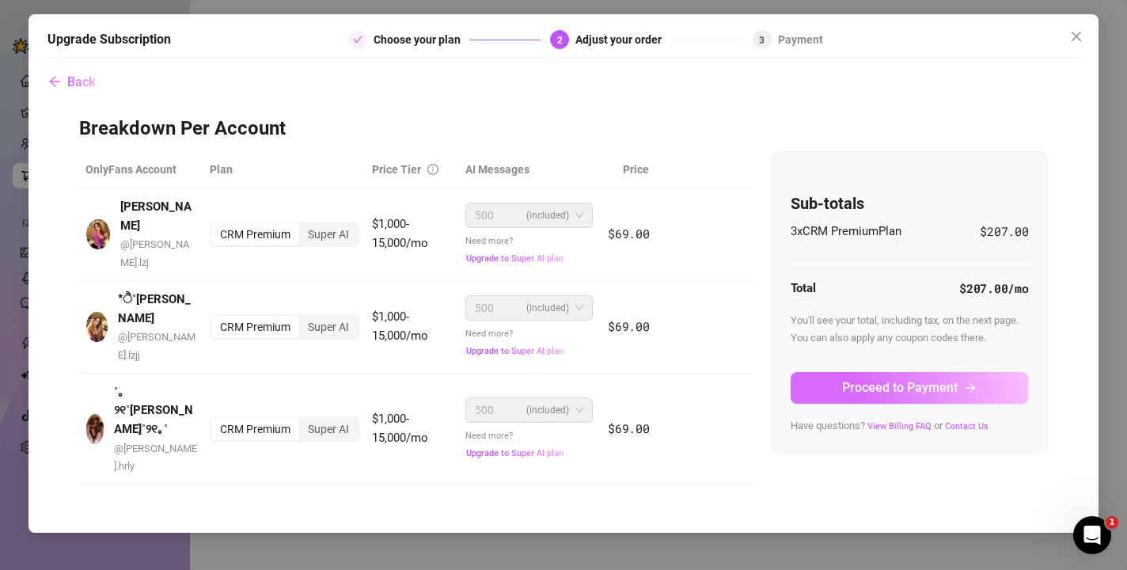
click at [885, 380] on span "Proceed to Payment" at bounding box center [900, 387] width 116 height 15
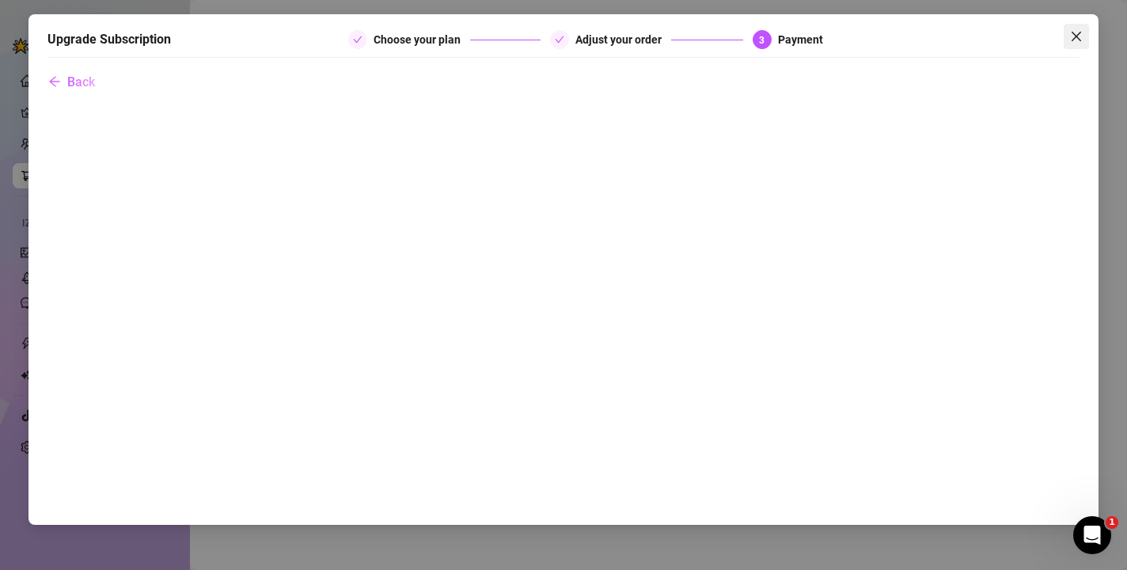
click at [930, 36] on icon "close" at bounding box center [1075, 36] width 9 height 9
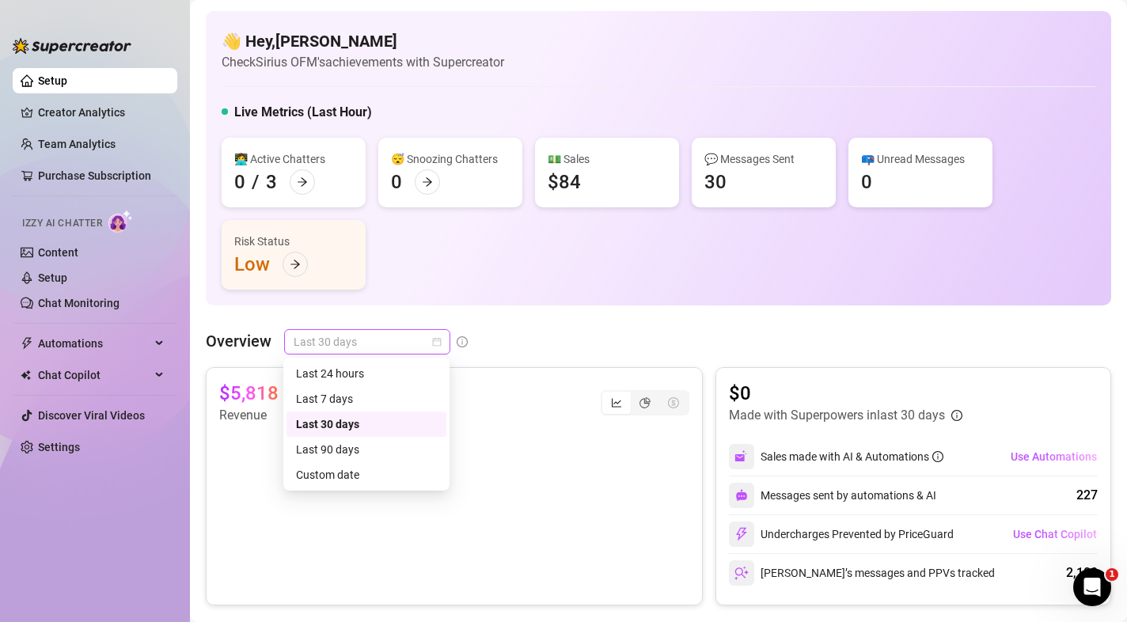
click at [301, 336] on span "Last 30 days" at bounding box center [367, 342] width 147 height 24
click at [313, 392] on div "Last 7 days" at bounding box center [366, 398] width 141 height 17
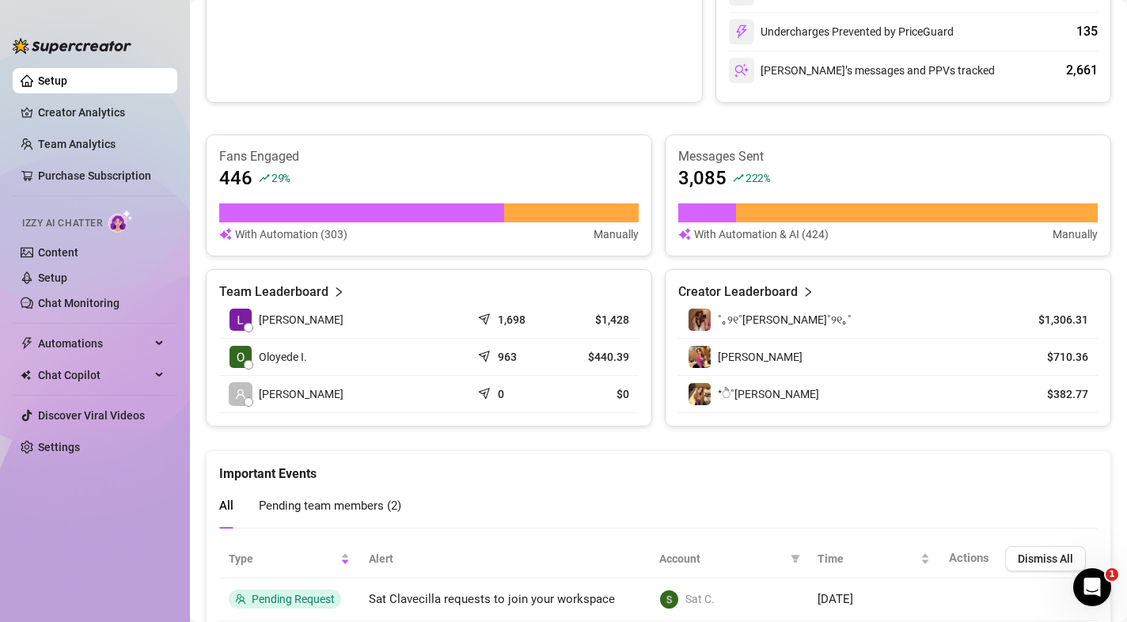
scroll to position [507, 0]
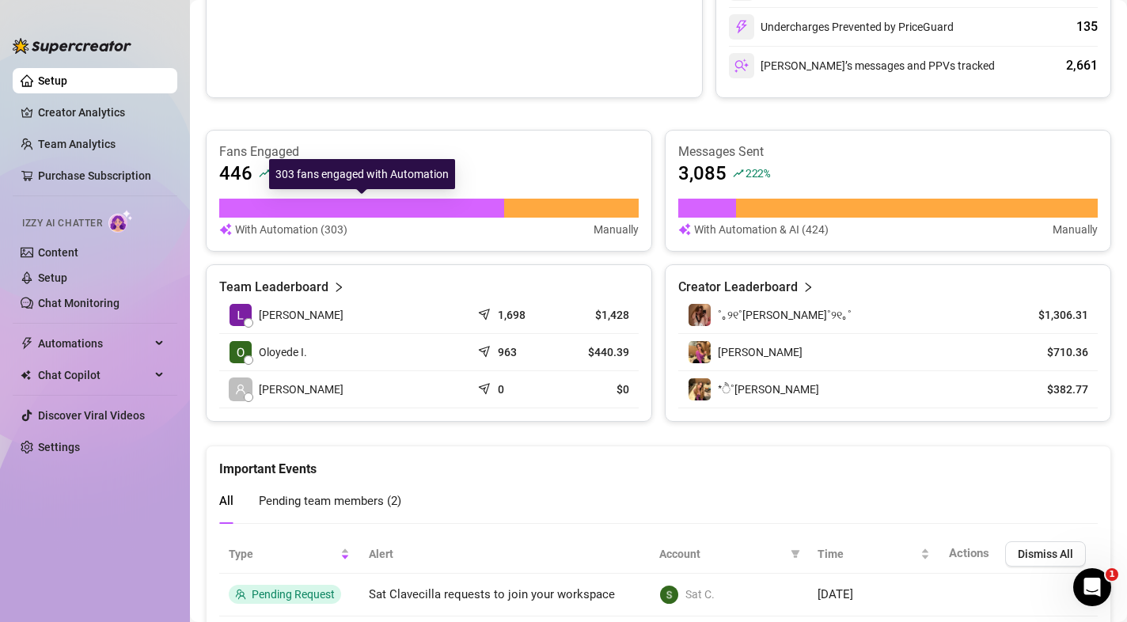
click at [436, 203] on div at bounding box center [361, 208] width 285 height 19
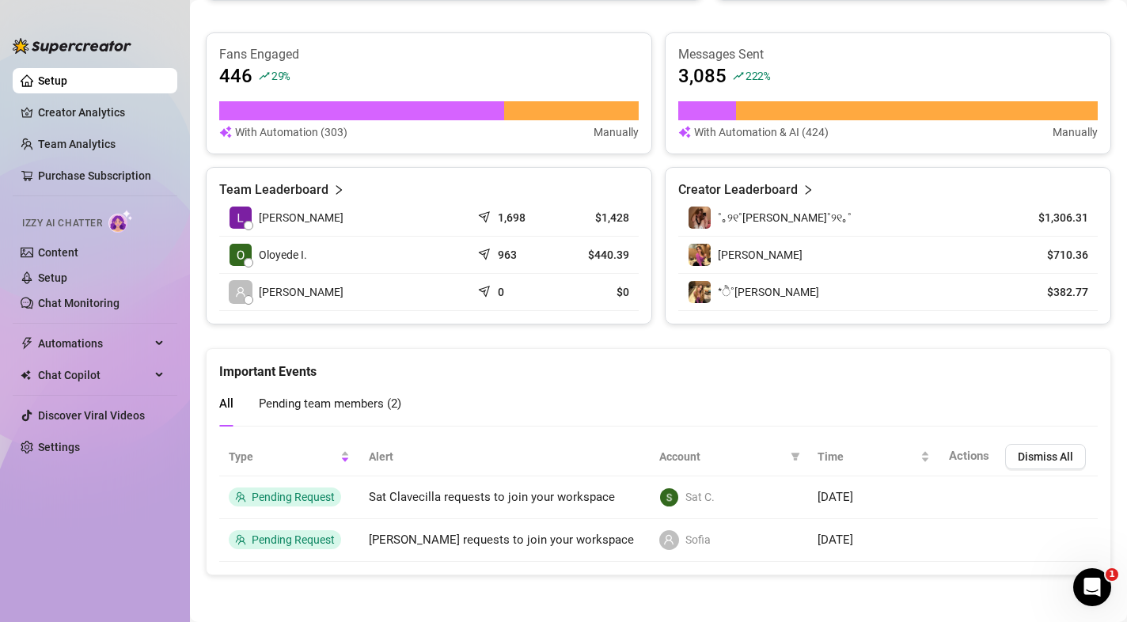
scroll to position [604, 0]
click at [47, 453] on link "Settings" at bounding box center [59, 447] width 42 height 13
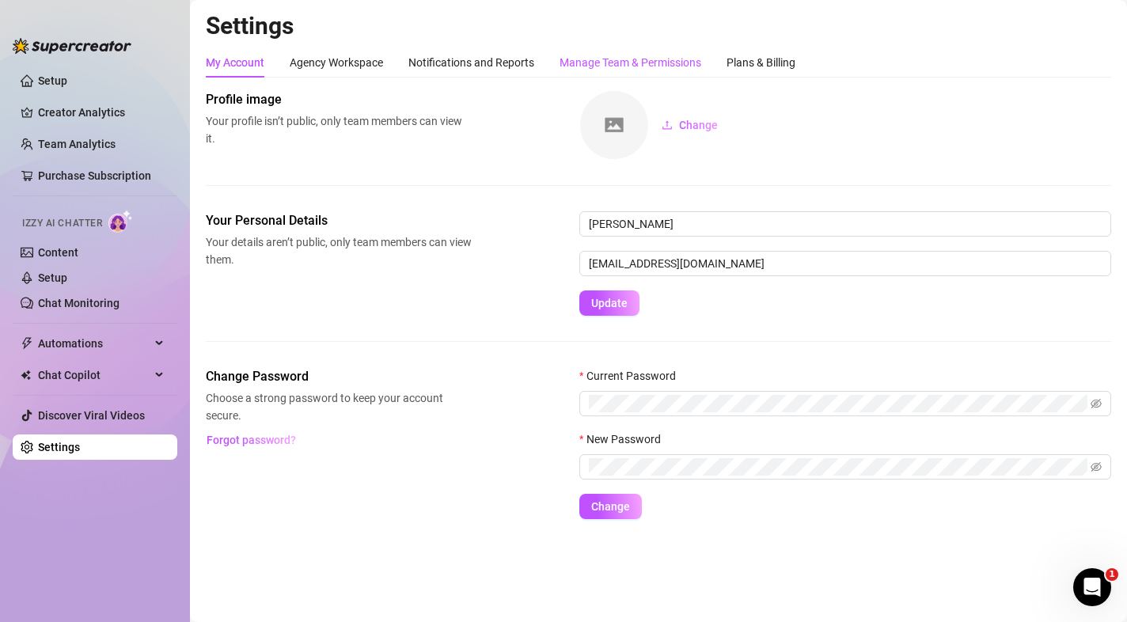
click at [646, 67] on div "Manage Team & Permissions" at bounding box center [630, 62] width 142 height 17
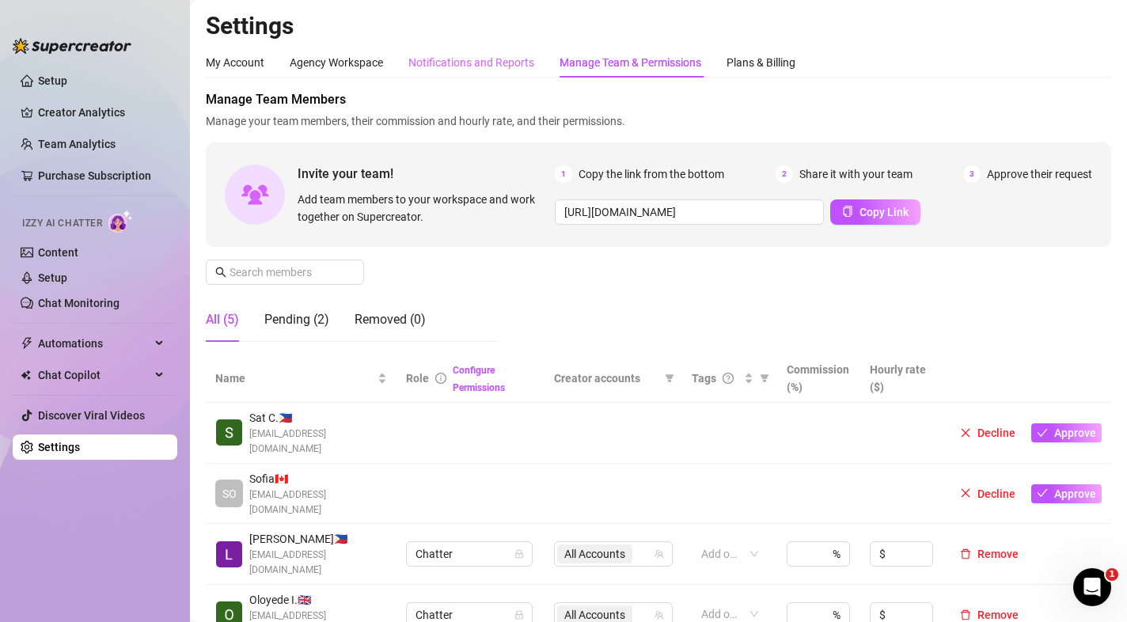
click at [520, 74] on div "Notifications and Reports" at bounding box center [471, 62] width 126 height 30
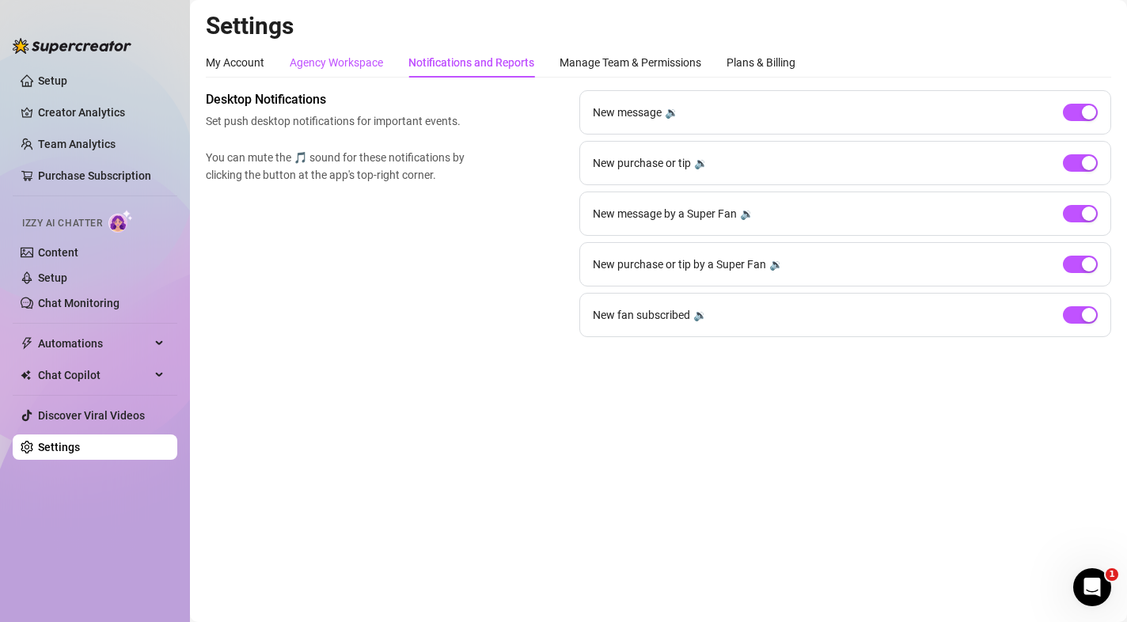
click at [355, 60] on div "Agency Workspace" at bounding box center [336, 62] width 93 height 17
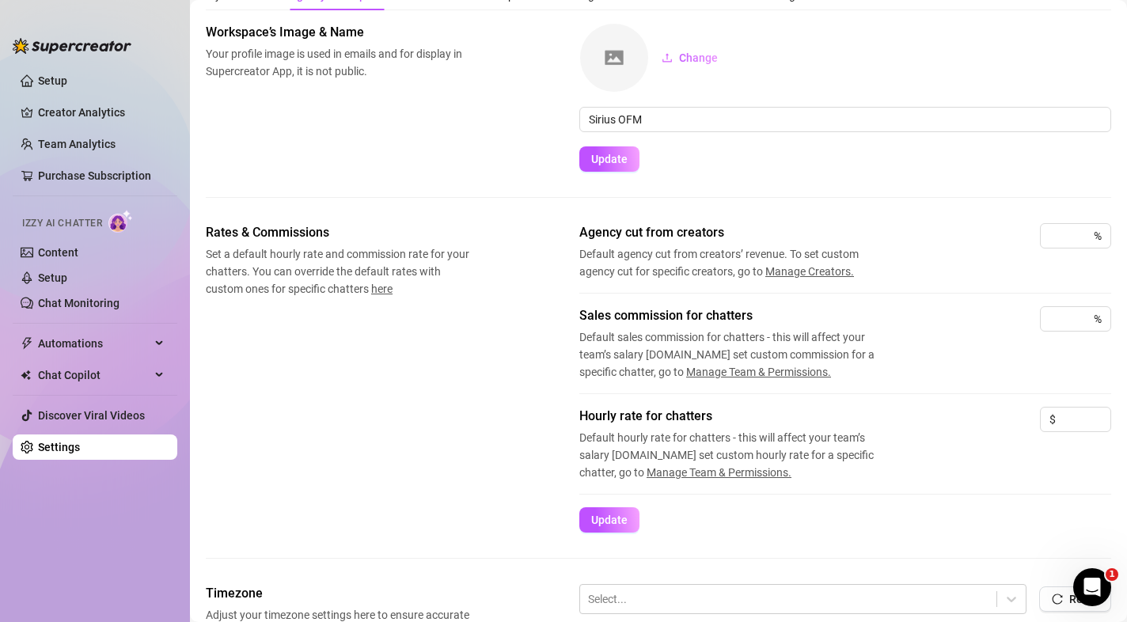
scroll to position [78, 0]
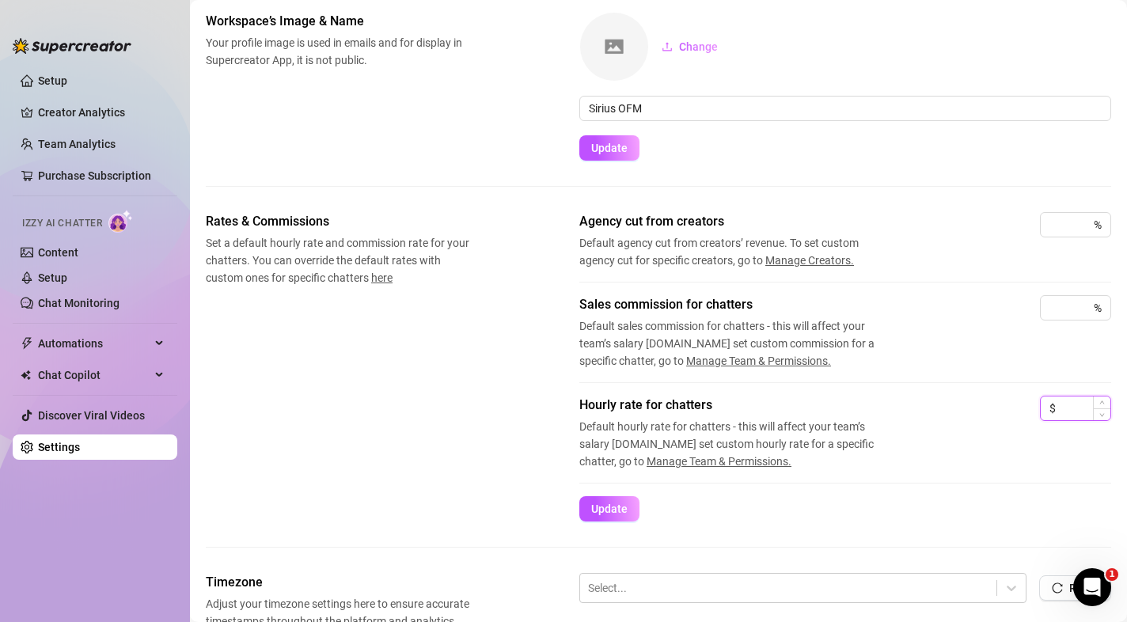
click at [930, 415] on input at bounding box center [1084, 408] width 51 height 24
type input "e"
type input "4"
drag, startPoint x: 1070, startPoint y: 408, endPoint x: 1021, endPoint y: 408, distance: 49.1
click at [930, 408] on div "Hourly rate for chatters Default hourly rate for chatters - this will affect yo…" at bounding box center [845, 433] width 532 height 74
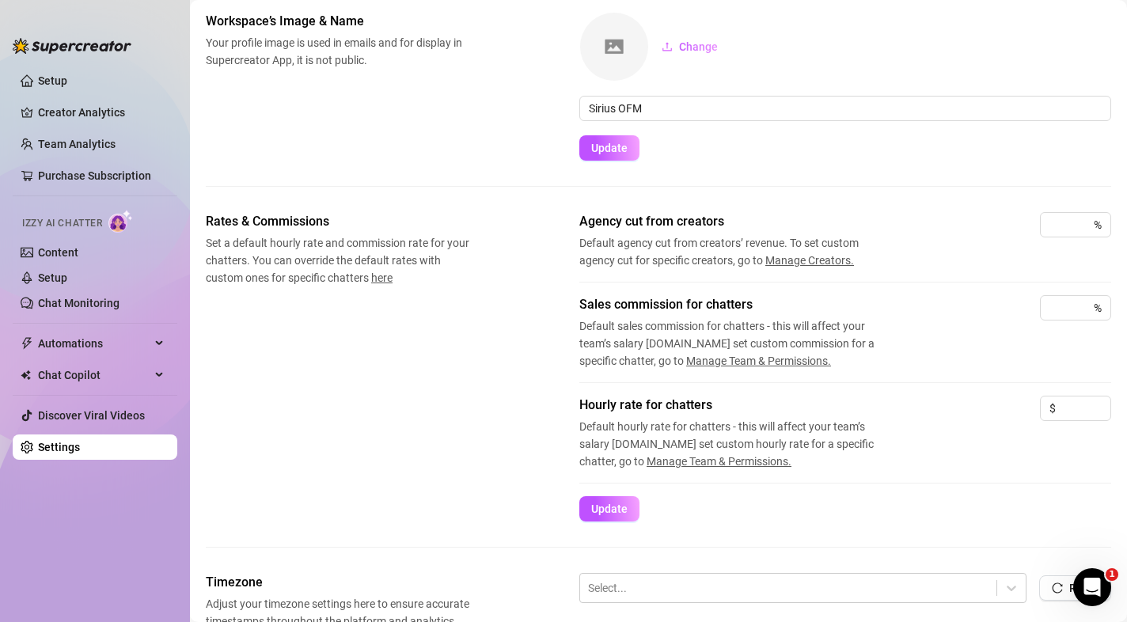
click at [930, 415] on div "Hourly rate for chatters Default hourly rate for chatters - this will affect yo…" at bounding box center [845, 433] width 532 height 74
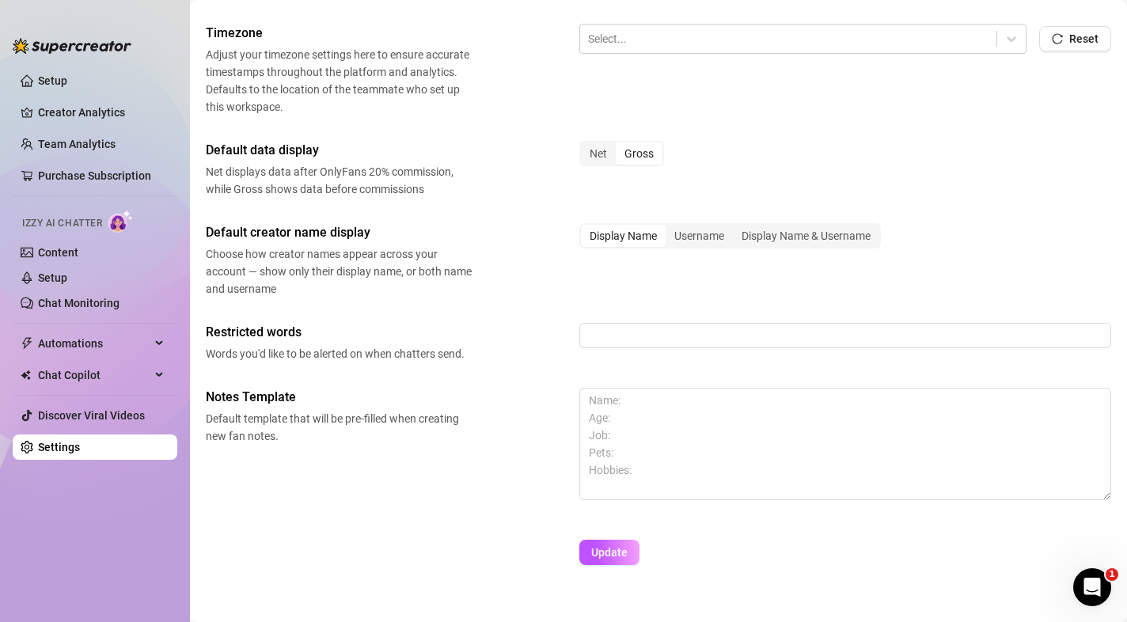
scroll to position [651, 0]
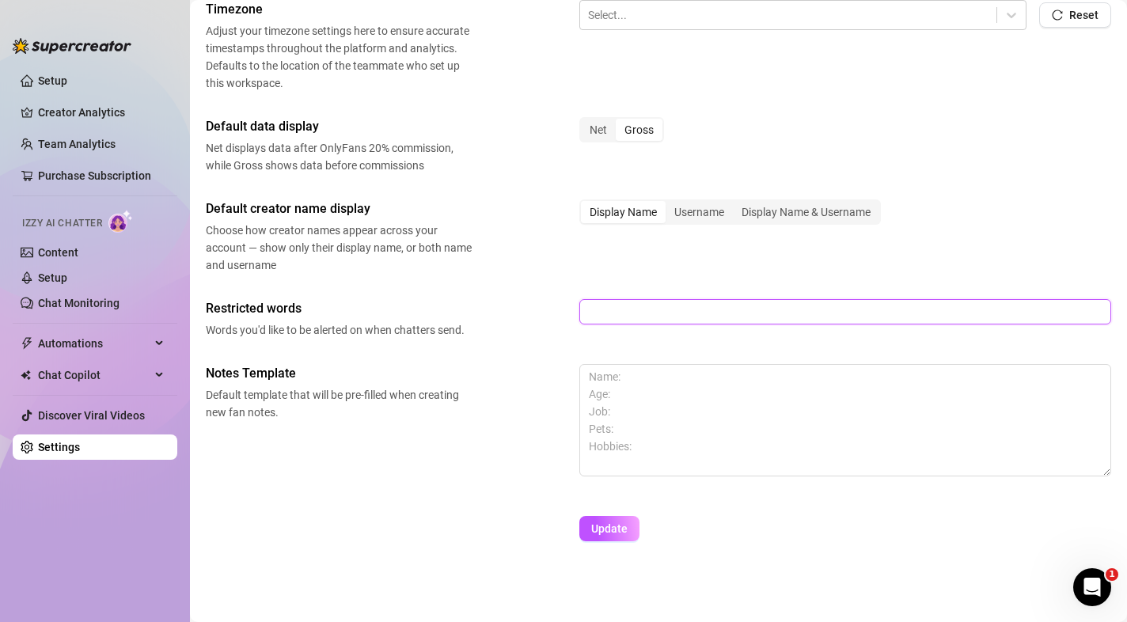
click at [732, 319] on input "text" at bounding box center [845, 311] width 532 height 25
click at [637, 312] on input "snapchat, crypto telegram sc" at bounding box center [845, 311] width 532 height 25
click at [744, 309] on input "snapchat crypto telegram sc" at bounding box center [845, 311] width 532 height 25
type input "snapchat crypto telegram sc scam"
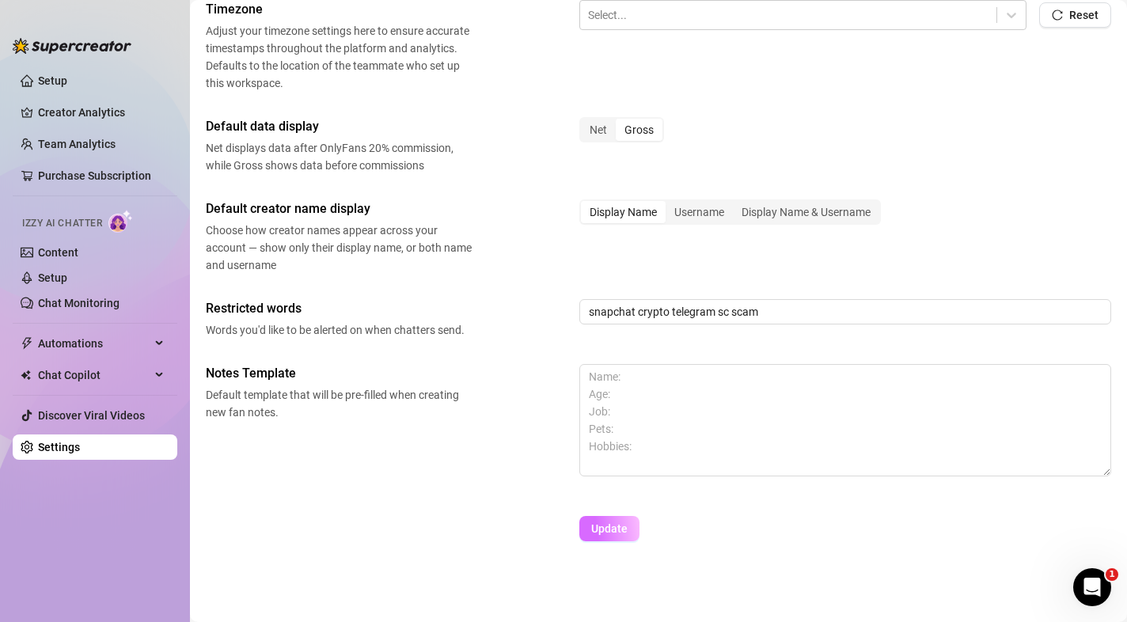
click at [612, 517] on button "Update" at bounding box center [609, 528] width 60 height 25
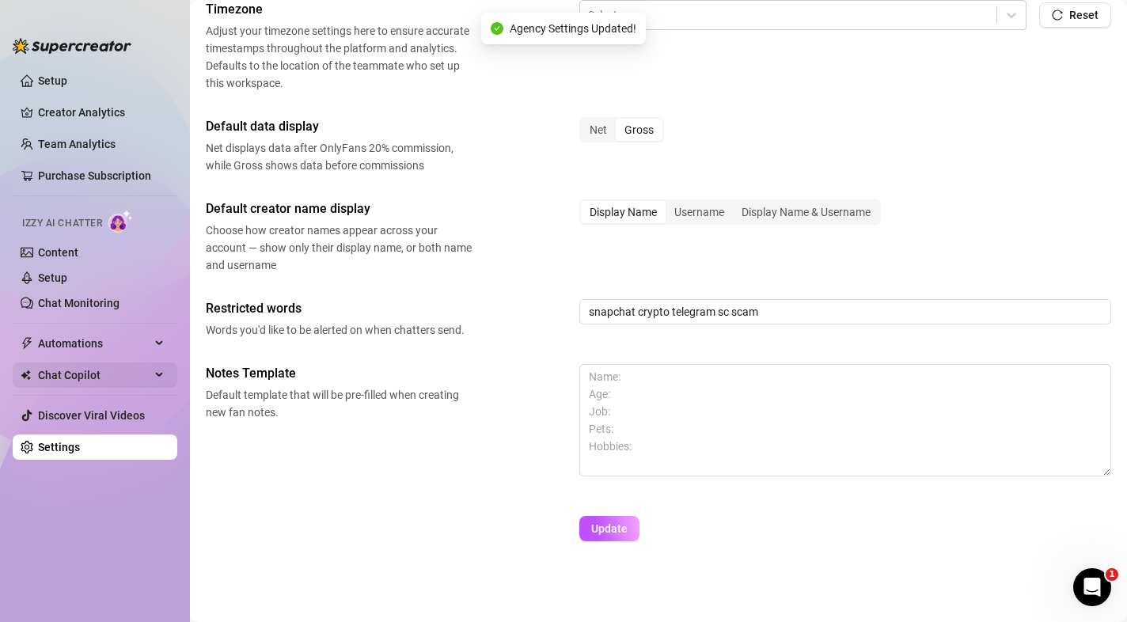
click at [127, 370] on span "Chat Copilot" at bounding box center [94, 374] width 112 height 25
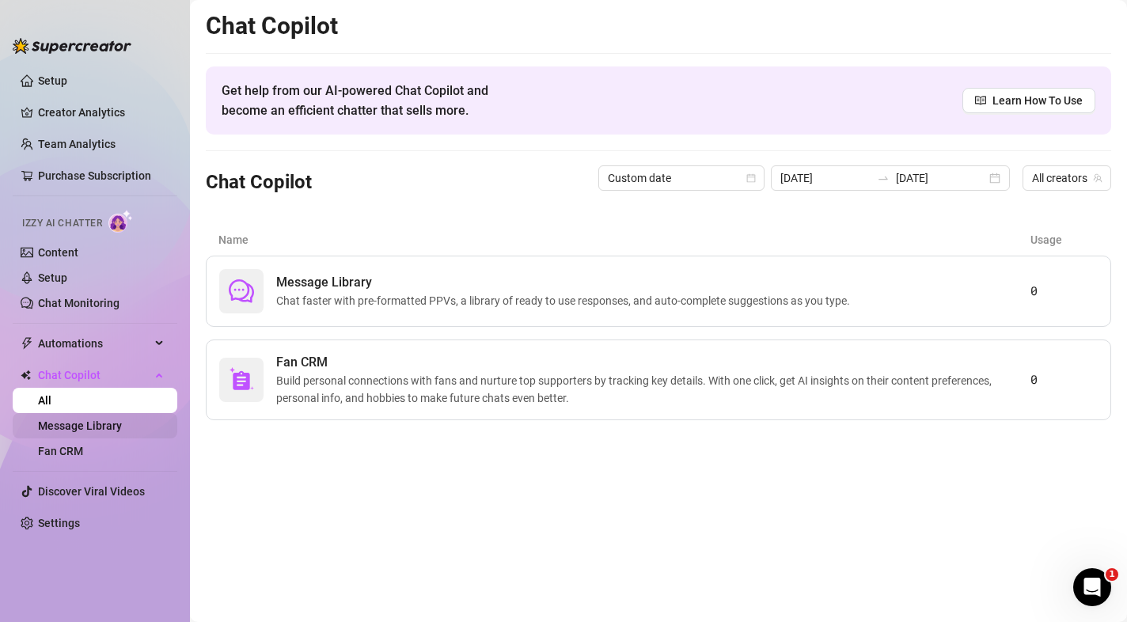
click at [111, 419] on link "Message Library" at bounding box center [80, 425] width 84 height 13
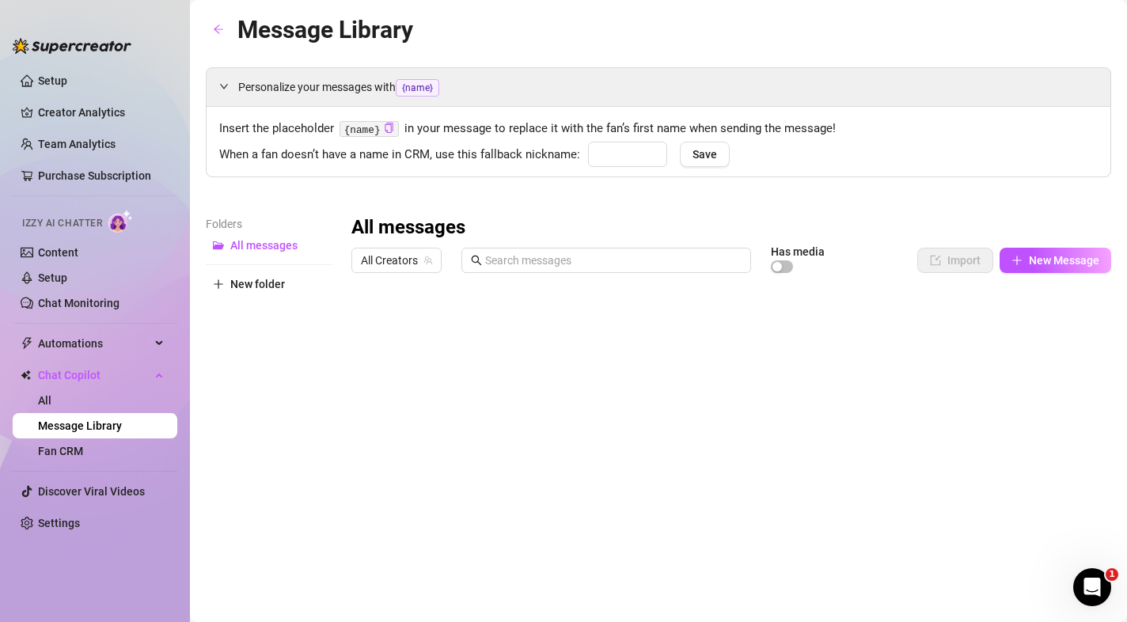
type input "babe"
click at [83, 448] on link "Fan CRM" at bounding box center [60, 451] width 45 height 13
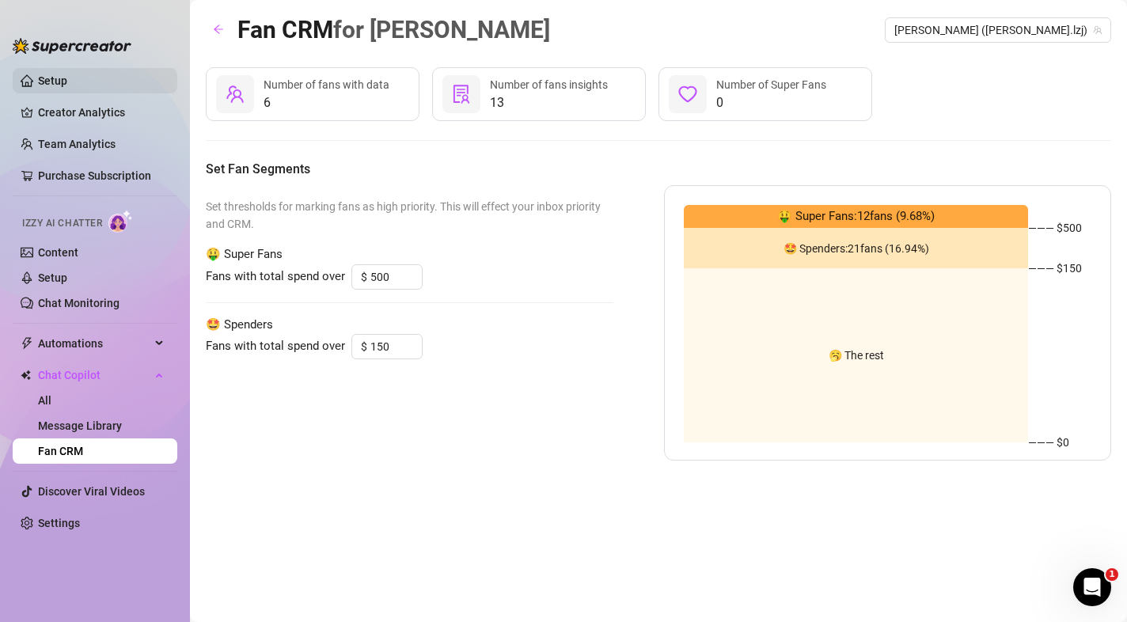
click at [63, 86] on link "Setup" at bounding box center [52, 80] width 29 height 13
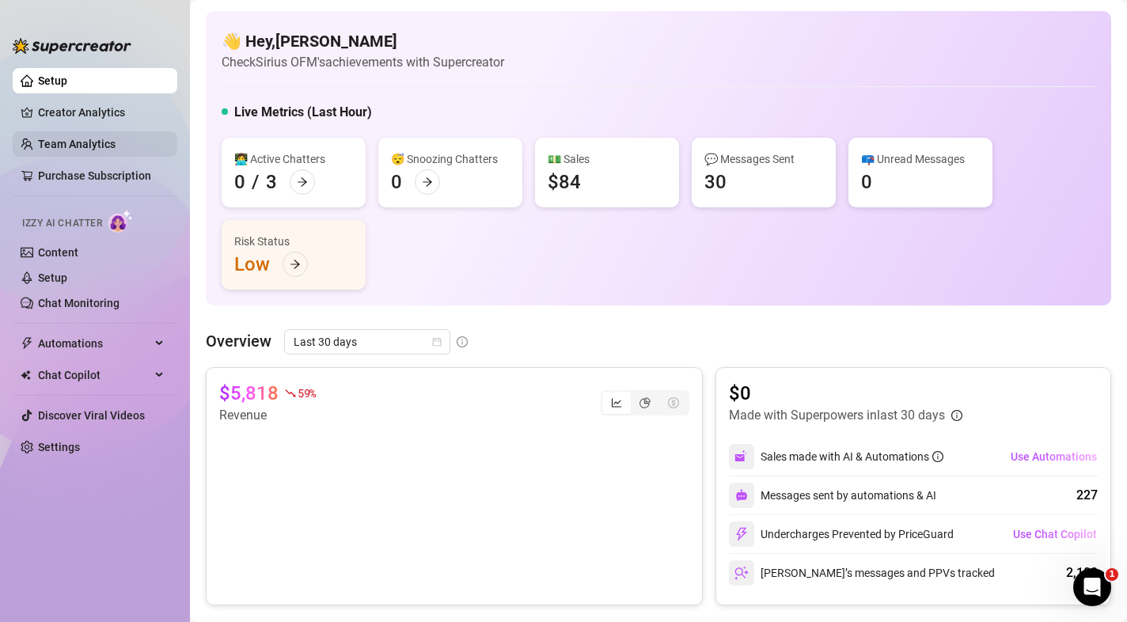
click at [60, 138] on link "Team Analytics" at bounding box center [77, 144] width 78 height 13
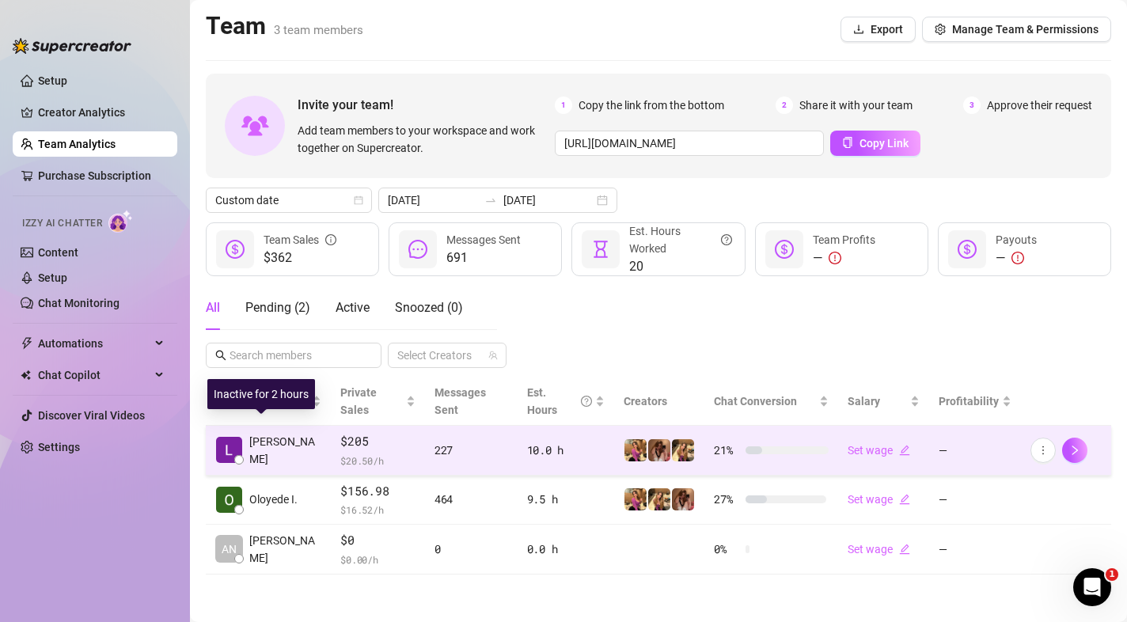
click at [256, 441] on span "[PERSON_NAME]" at bounding box center [285, 450] width 72 height 35
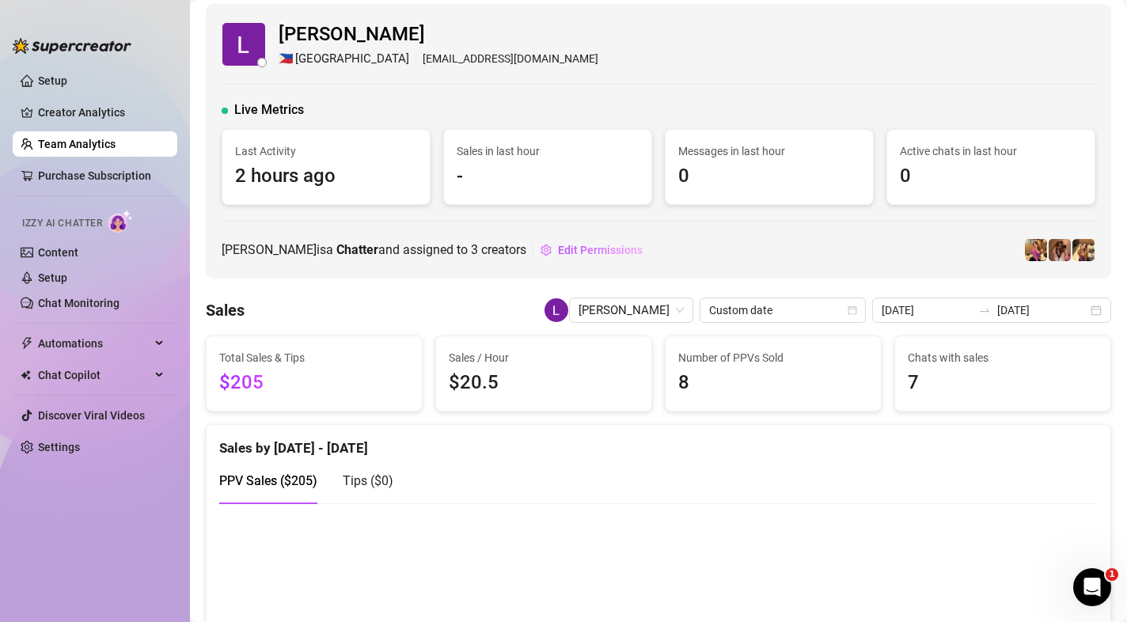
scroll to position [6, 0]
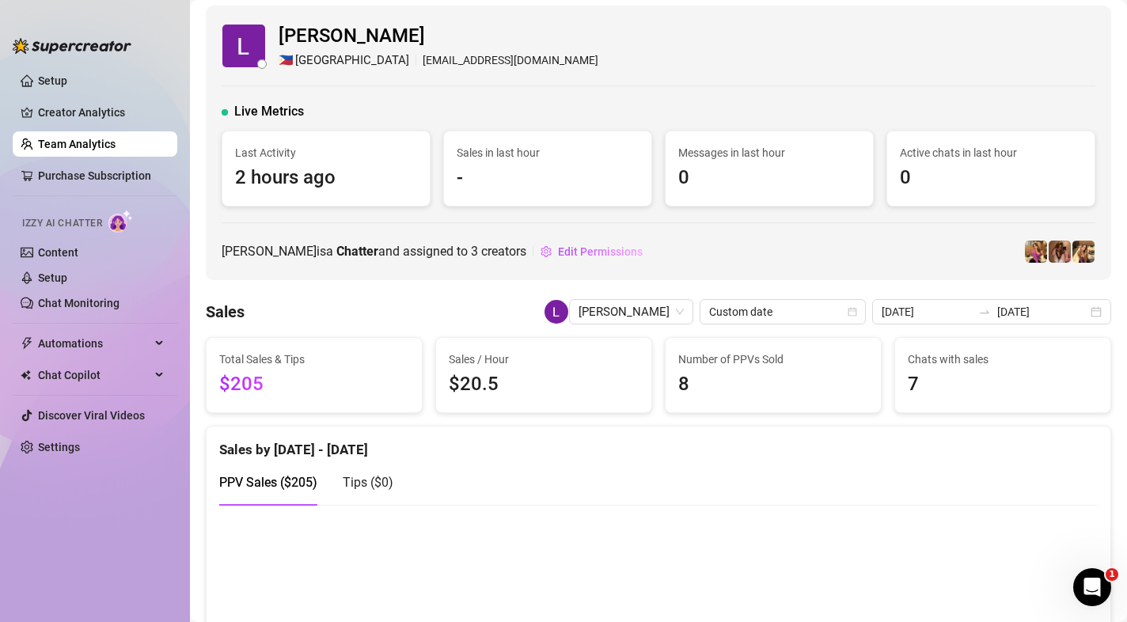
click at [38, 142] on link "Team Analytics" at bounding box center [77, 144] width 78 height 13
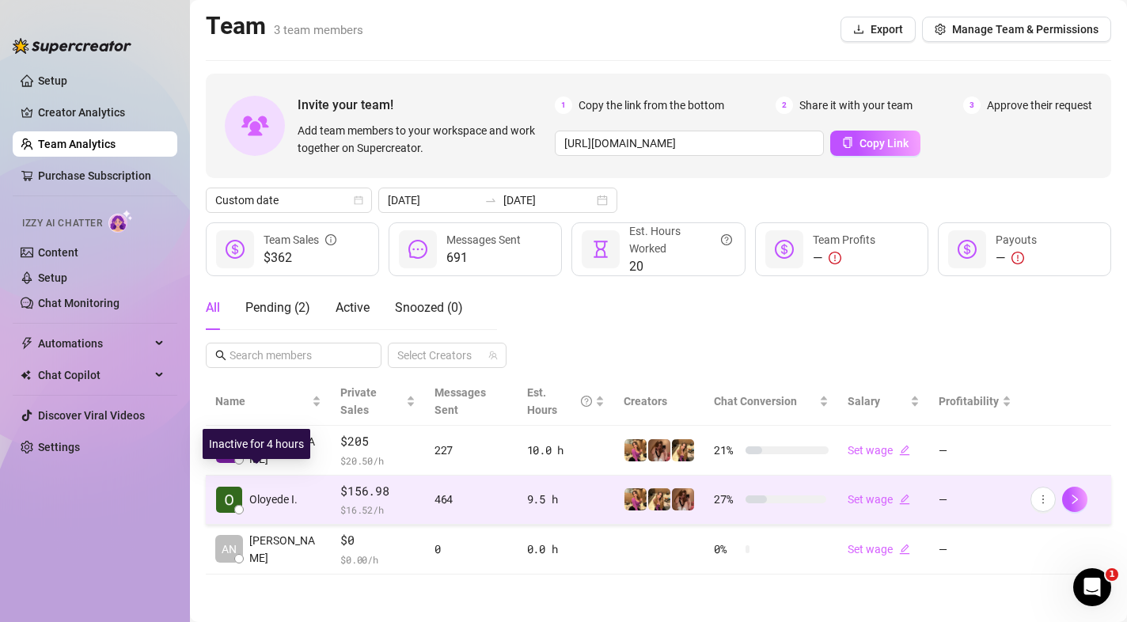
click at [291, 486] on div "Oloyede I." at bounding box center [256, 500] width 82 height 28
